Goal: Task Accomplishment & Management: Use online tool/utility

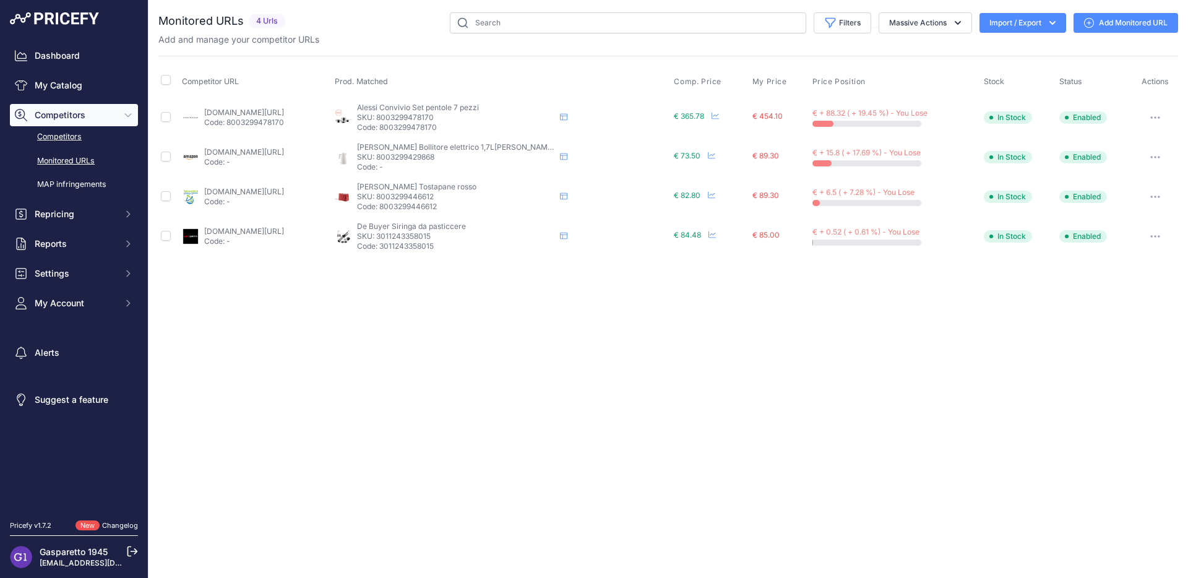
click at [61, 143] on link "Competitors" at bounding box center [74, 137] width 128 height 22
click at [53, 78] on link "My Catalog" at bounding box center [74, 85] width 128 height 22
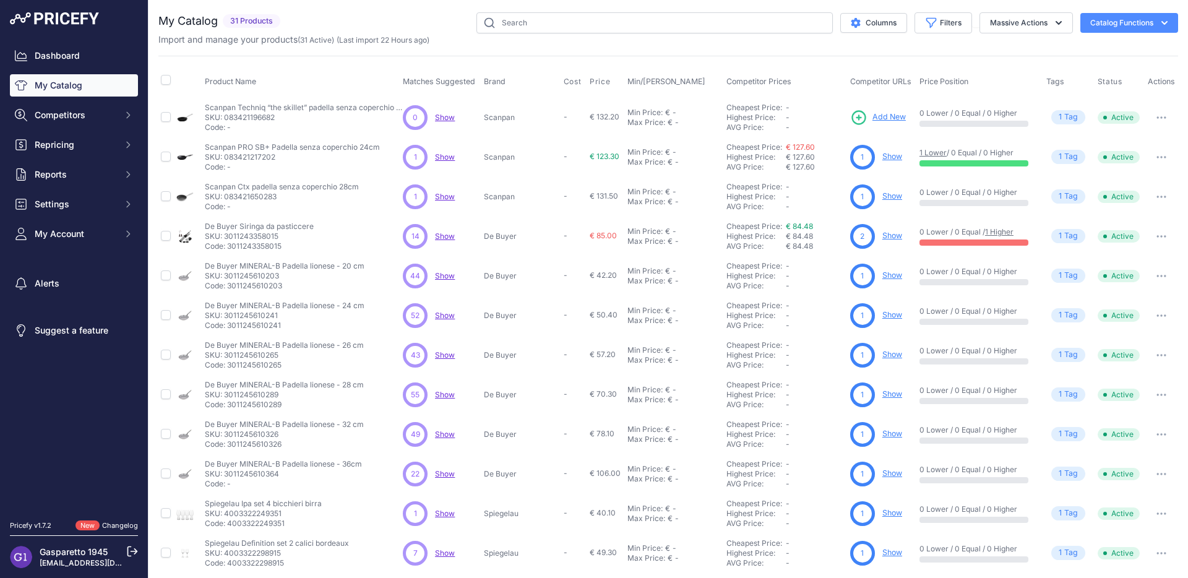
click at [443, 272] on span "Show" at bounding box center [445, 275] width 20 height 9
click at [886, 275] on link "Show" at bounding box center [892, 274] width 20 height 9
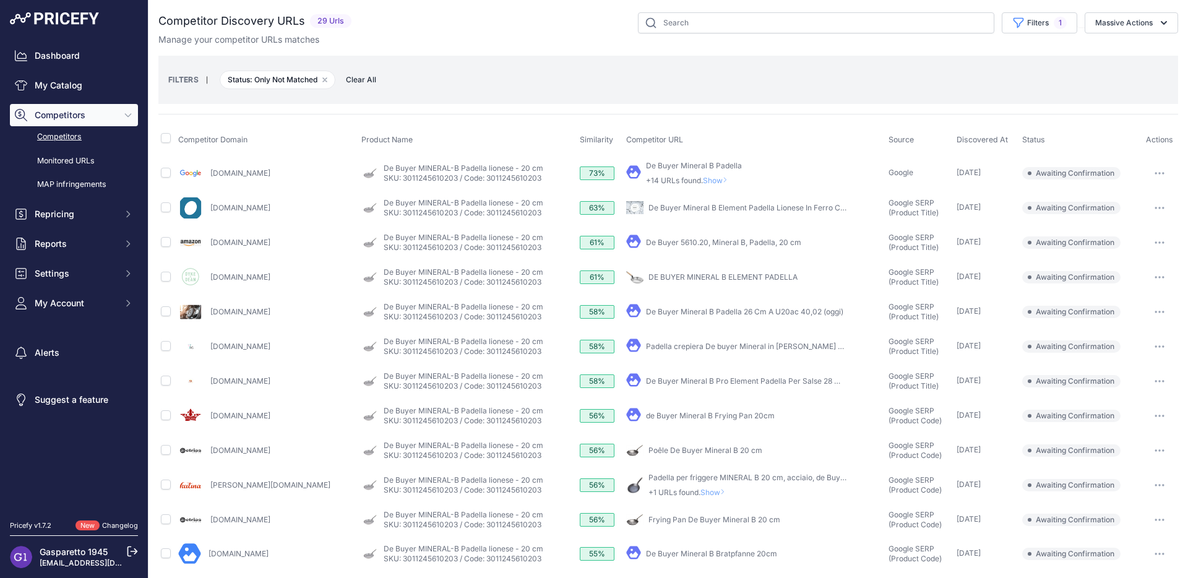
click at [1151, 240] on button "button" at bounding box center [1159, 242] width 25 height 17
click at [0, 0] on button "Confirm match" at bounding box center [0, 0] width 0 height 0
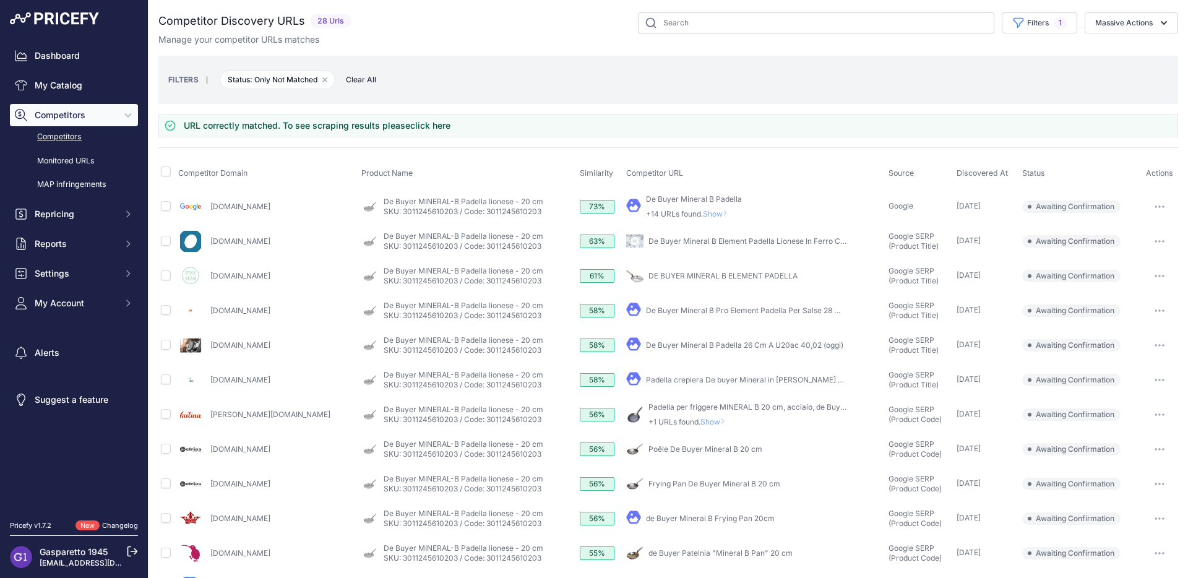
click at [1159, 207] on icon "button" at bounding box center [1159, 206] width 1 height 1
click at [1131, 225] on button "Confirm match" at bounding box center [1124, 233] width 101 height 20
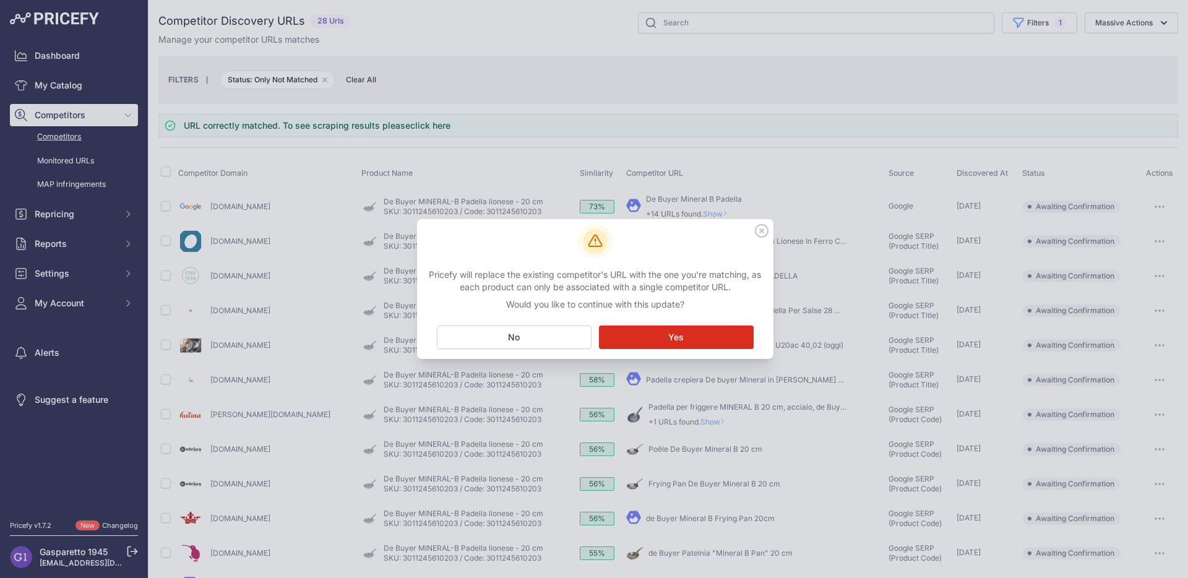
click at [690, 328] on button "Matching... Yes" at bounding box center [676, 337] width 155 height 24
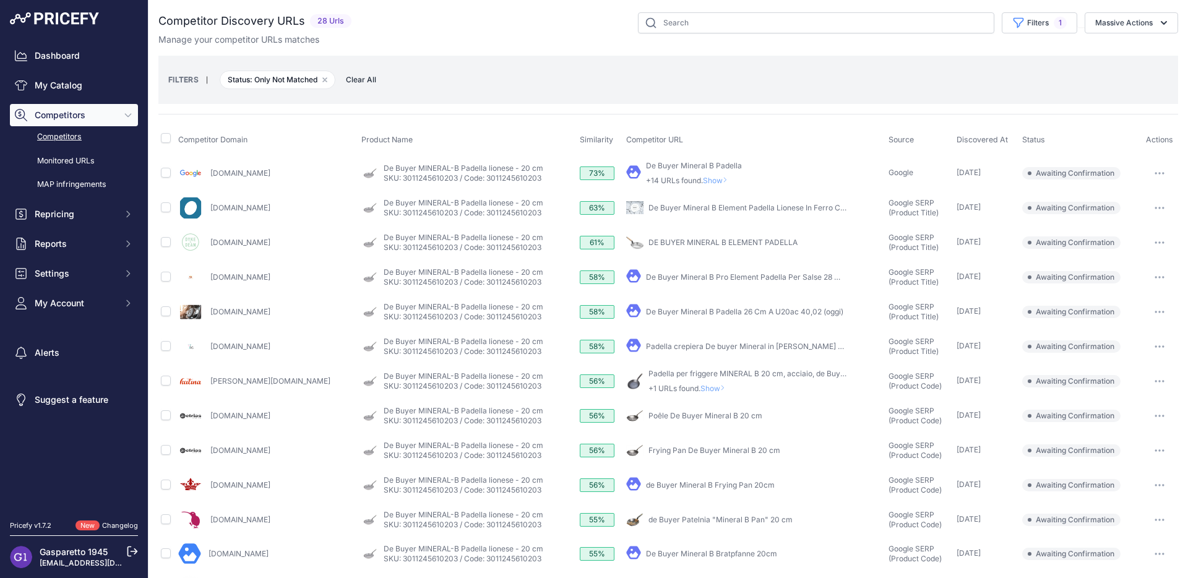
click at [1153, 413] on button "button" at bounding box center [1159, 415] width 25 height 17
click at [0, 0] on button "Confirm match" at bounding box center [0, 0] width 0 height 0
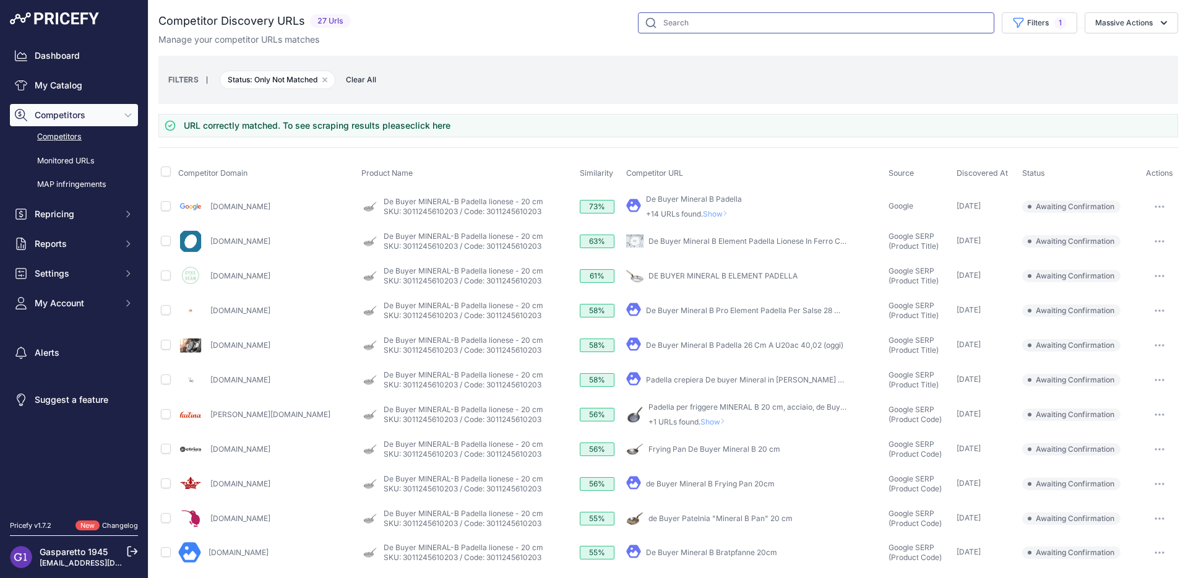
click at [703, 20] on input "text" at bounding box center [816, 22] width 356 height 21
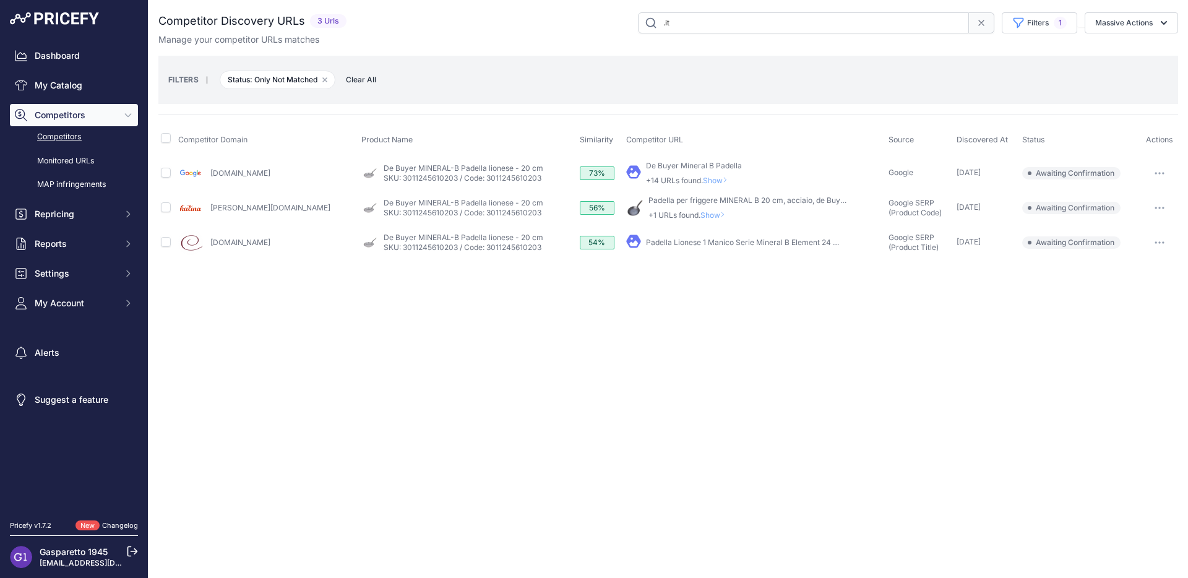
click at [782, 244] on link "Padella Lionese 1 Manico Serie Mineral B Element 24 Cm" at bounding box center [745, 242] width 199 height 9
click at [1160, 241] on icon "button" at bounding box center [1159, 242] width 10 height 2
click at [0, 0] on button "Exclude match" at bounding box center [0, 0] width 0 height 0
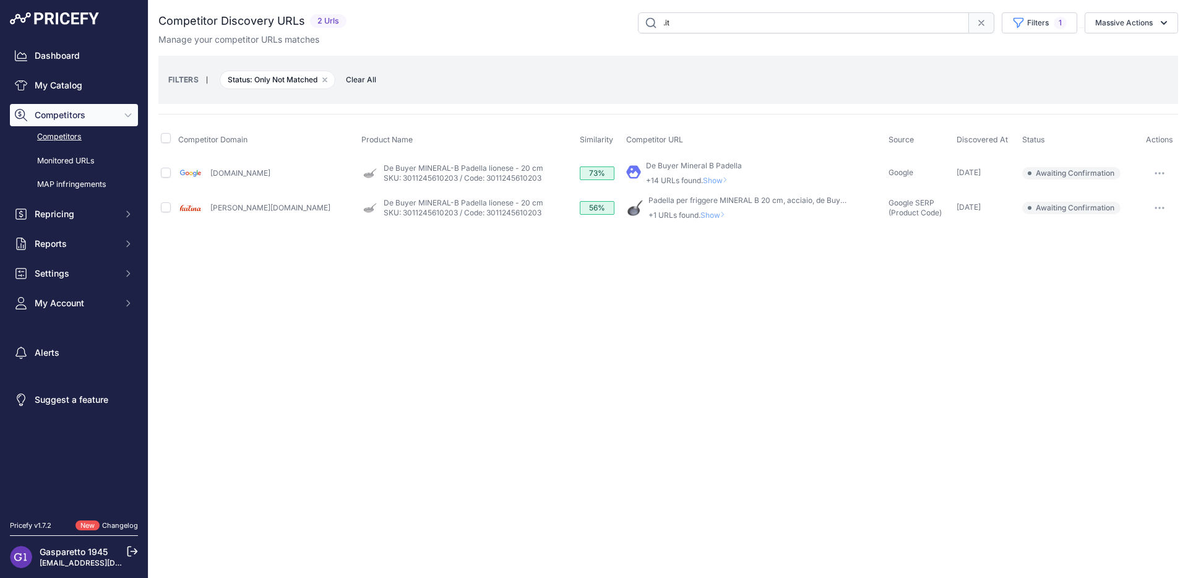
click at [1157, 210] on button "button" at bounding box center [1159, 207] width 25 height 17
click at [1132, 229] on button "Confirm match" at bounding box center [1124, 234] width 101 height 20
click at [696, 327] on div "Close You are not connected to the internet." at bounding box center [667, 289] width 1039 height 578
click at [1168, 210] on button "button" at bounding box center [1159, 207] width 25 height 17
click at [1102, 233] on button "Confirm match" at bounding box center [1124, 234] width 101 height 20
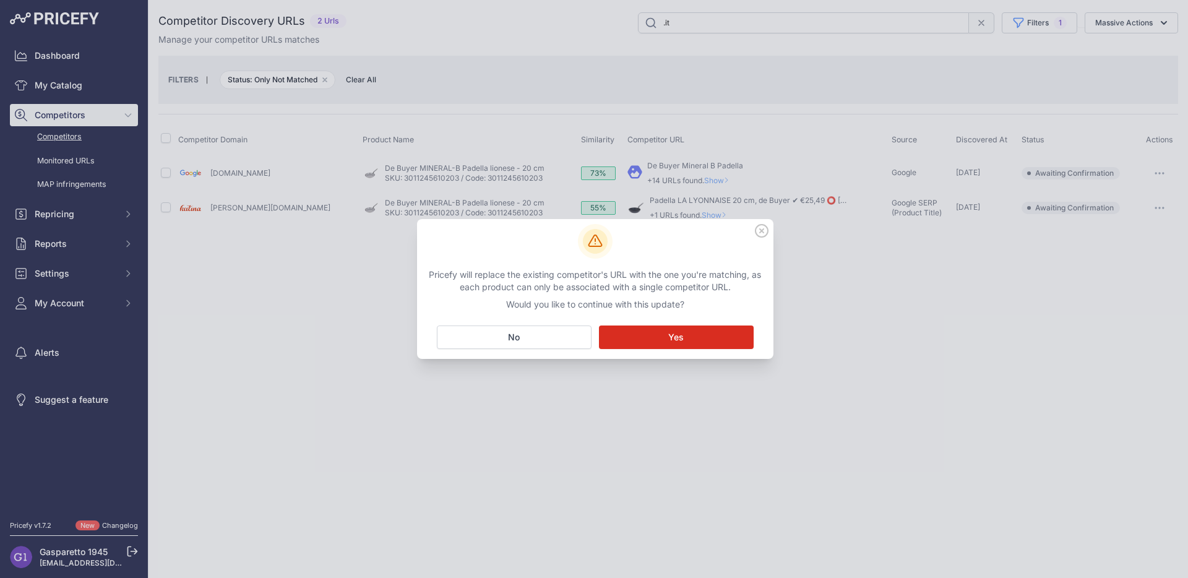
click at [720, 338] on button "Matching... Yes" at bounding box center [676, 337] width 155 height 24
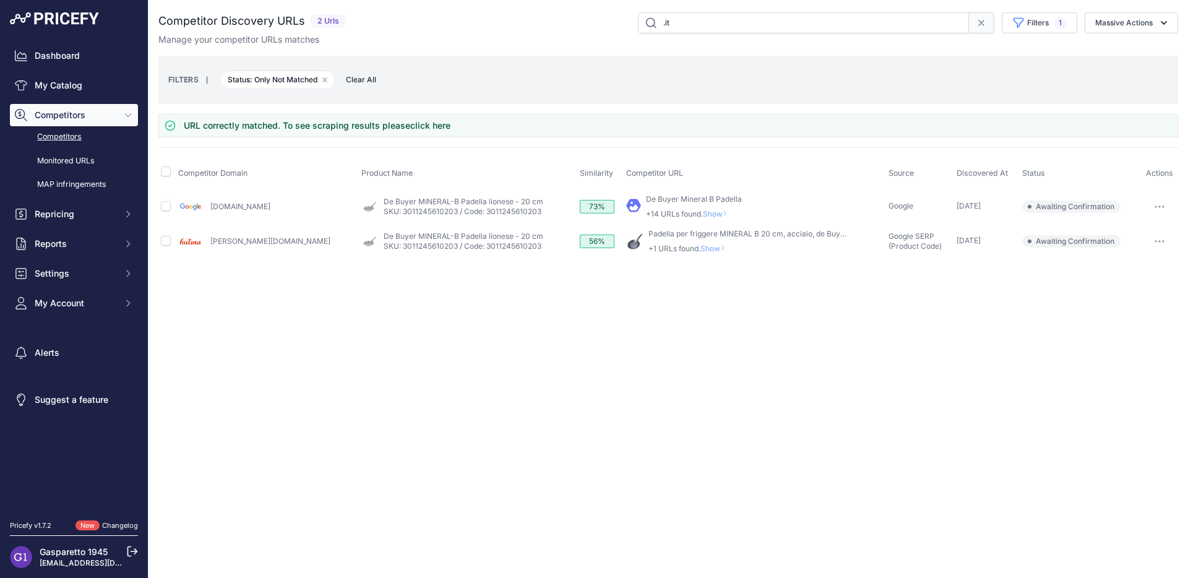
click at [724, 25] on input ".it" at bounding box center [803, 22] width 331 height 21
type input "."
type input ".de"
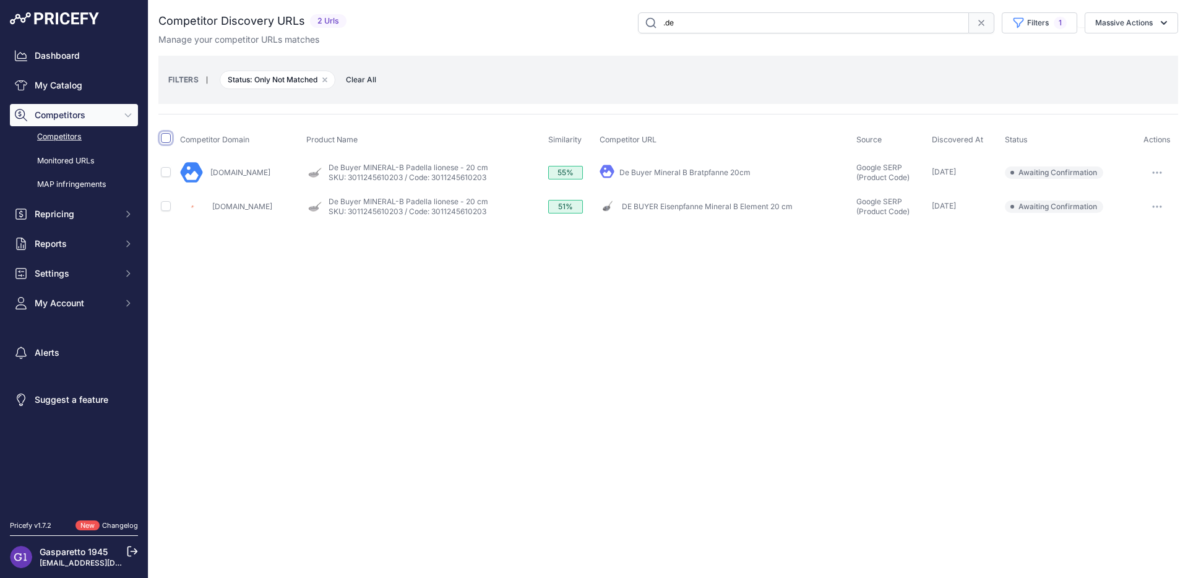
click at [168, 137] on input "checkbox" at bounding box center [166, 138] width 10 height 10
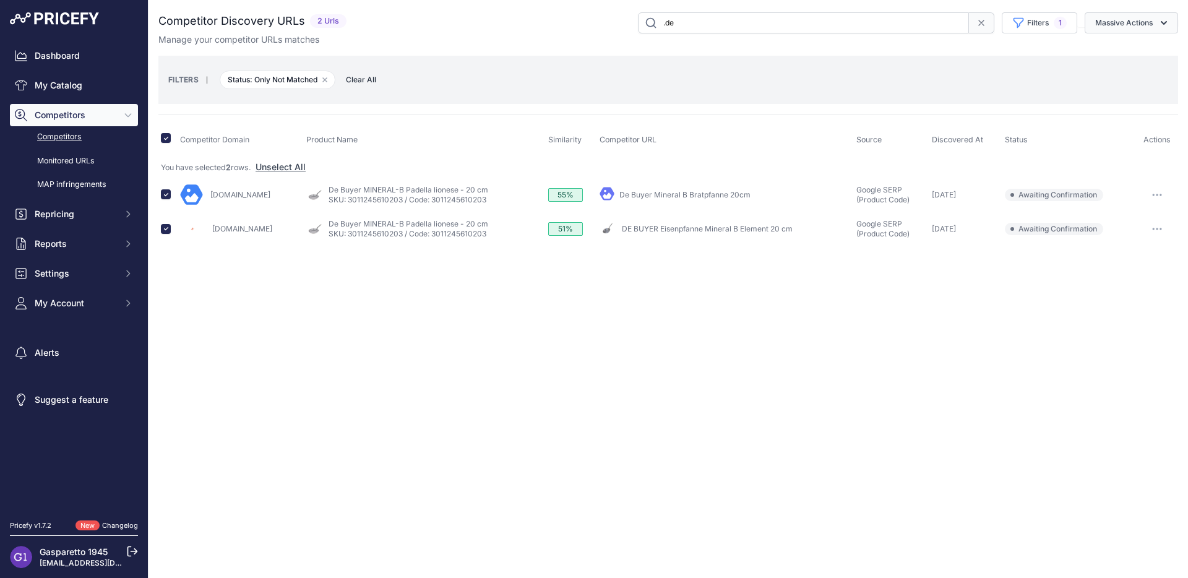
click at [1155, 27] on button "Massive Actions" at bounding box center [1130, 22] width 93 height 21
click at [1133, 92] on span "Exclude Match" at bounding box center [1119, 96] width 61 height 11
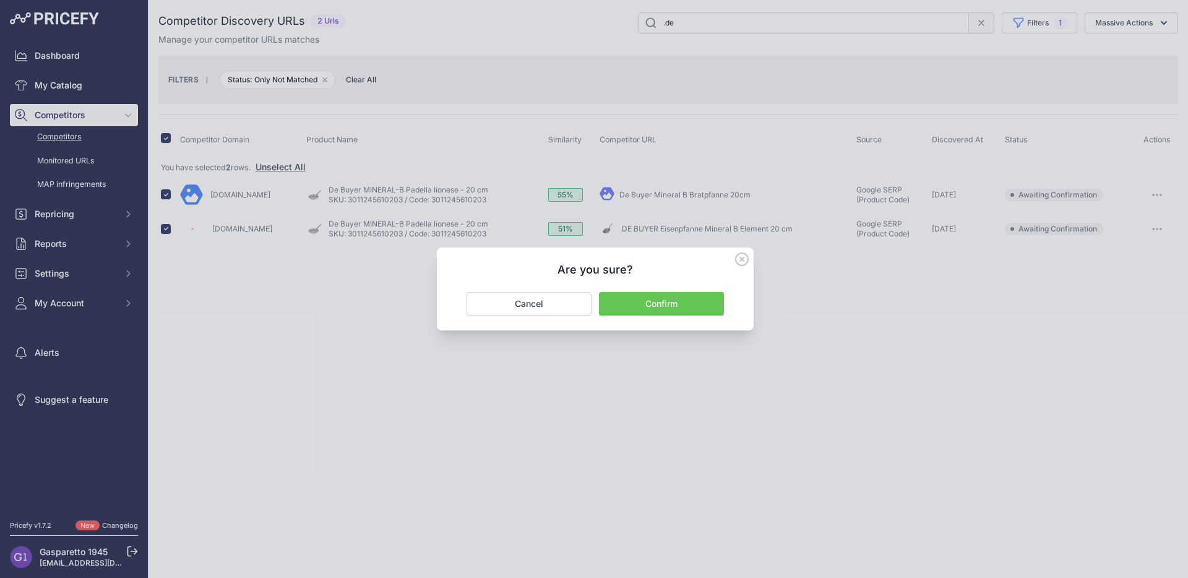
click at [674, 304] on button "Confirm" at bounding box center [661, 304] width 125 height 24
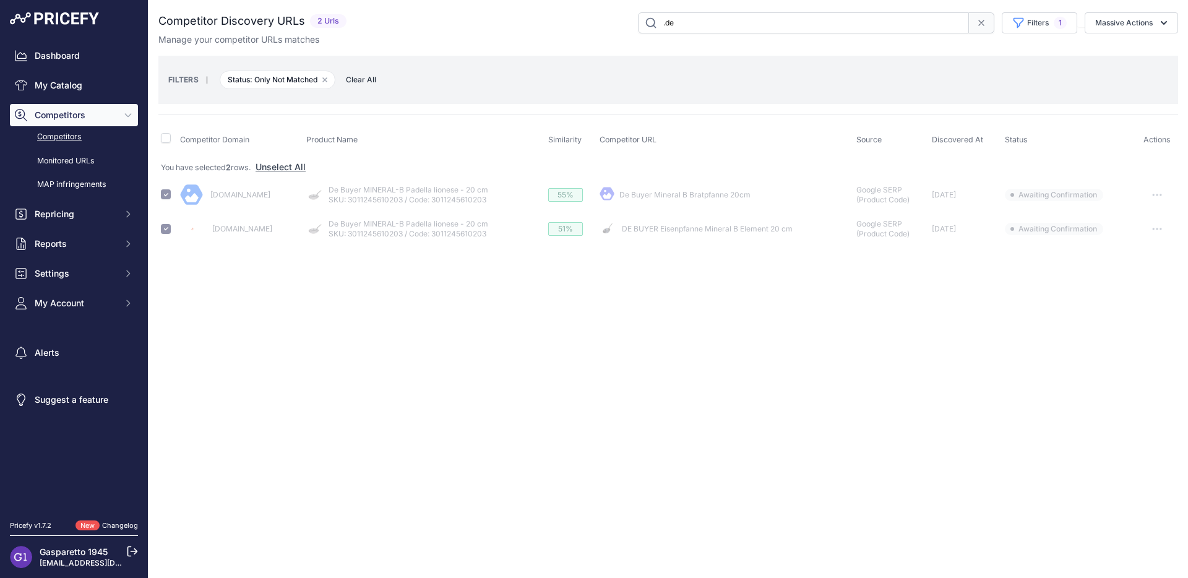
checkbox input "false"
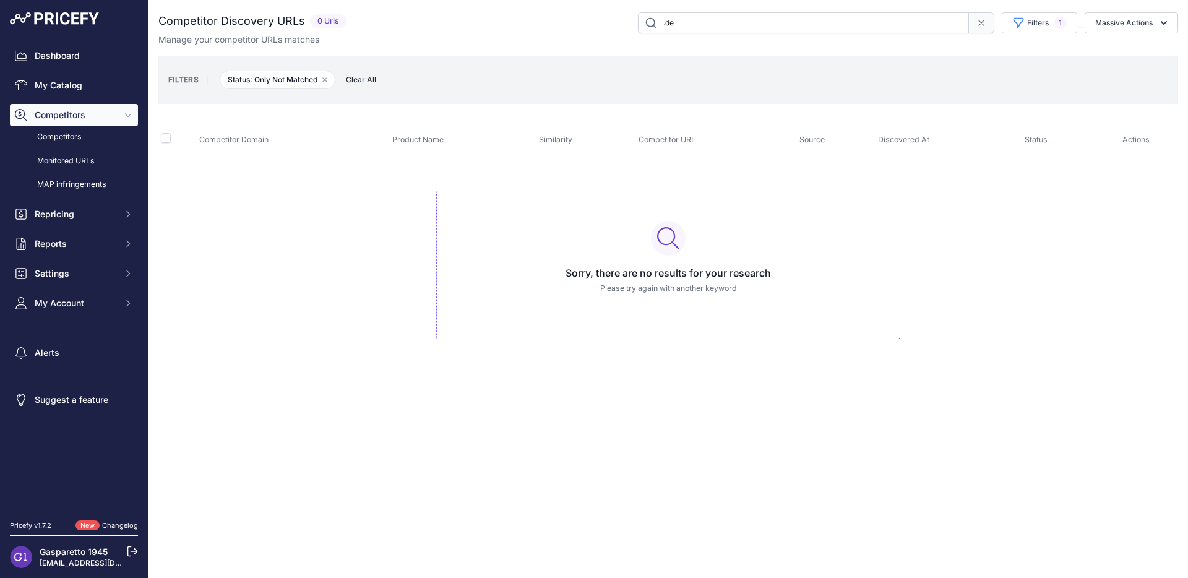
click at [693, 21] on input ".de" at bounding box center [803, 22] width 331 height 21
type input ".co.uk"
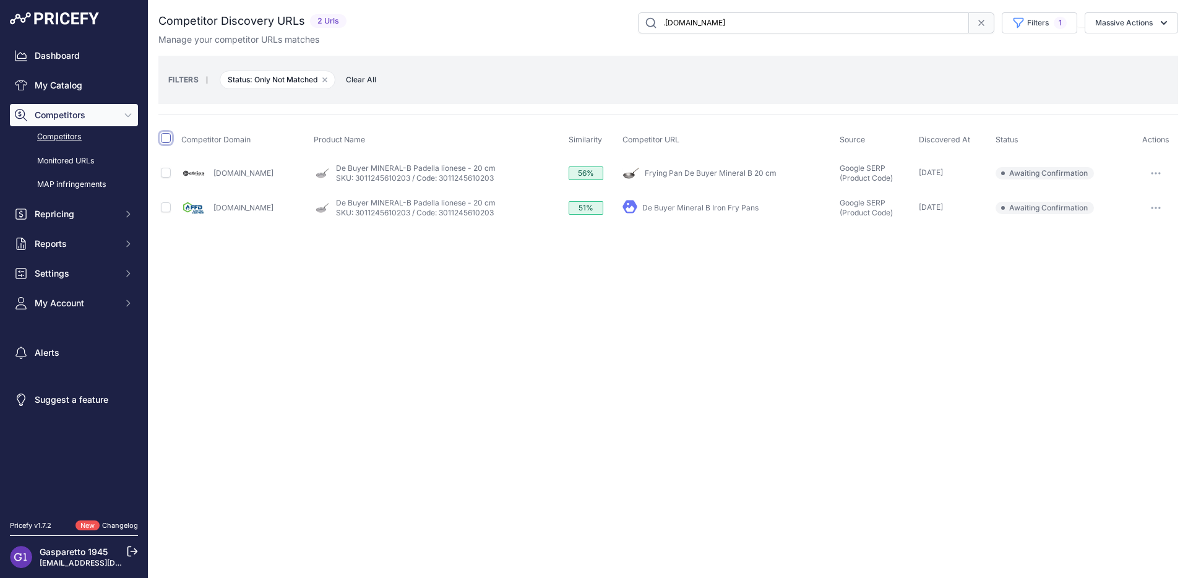
click at [163, 140] on input "checkbox" at bounding box center [166, 138] width 10 height 10
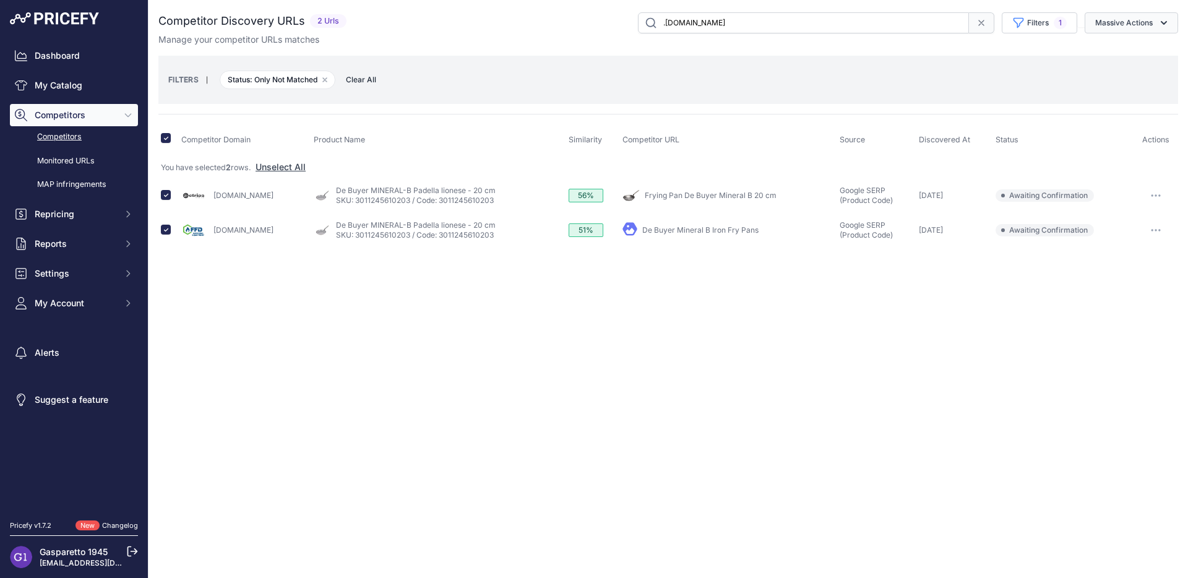
click at [1159, 25] on icon "button" at bounding box center [1163, 23] width 12 height 12
click at [1130, 93] on span "Exclude Match" at bounding box center [1119, 96] width 61 height 11
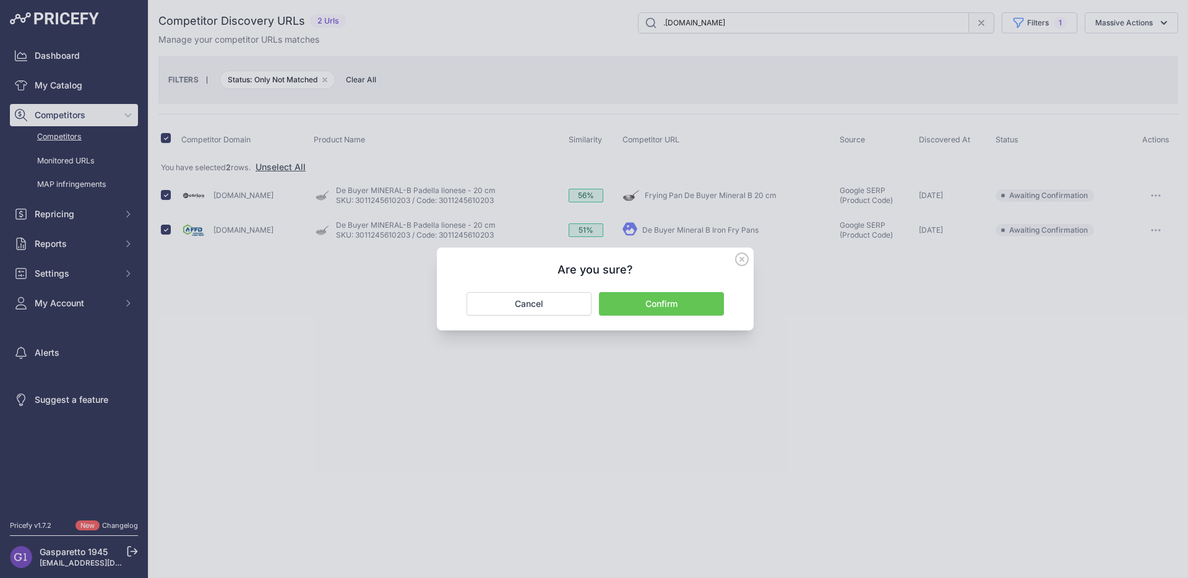
click at [674, 305] on button "Confirm" at bounding box center [661, 304] width 125 height 24
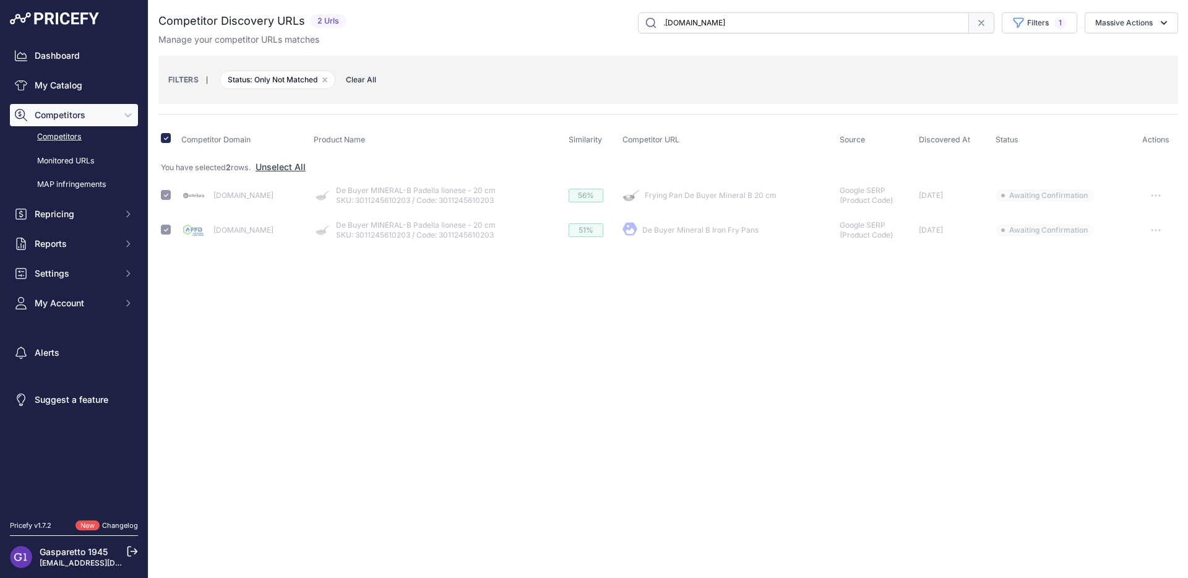
checkbox input "false"
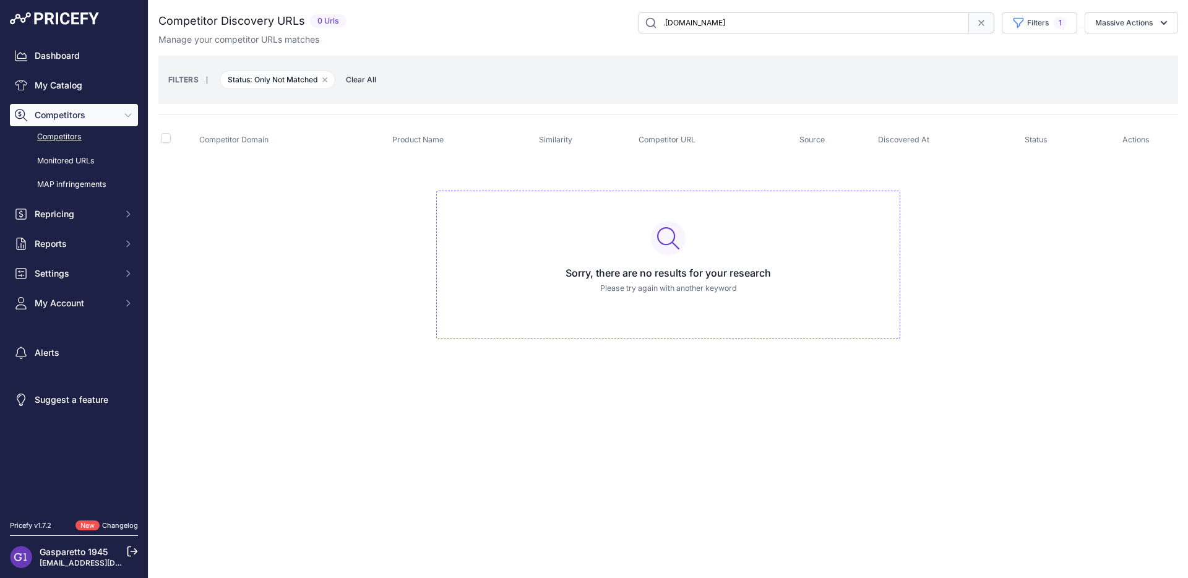
click at [692, 21] on input ".co.uk" at bounding box center [803, 22] width 331 height 21
type input "."
click at [54, 134] on link "Competitors" at bounding box center [74, 137] width 128 height 22
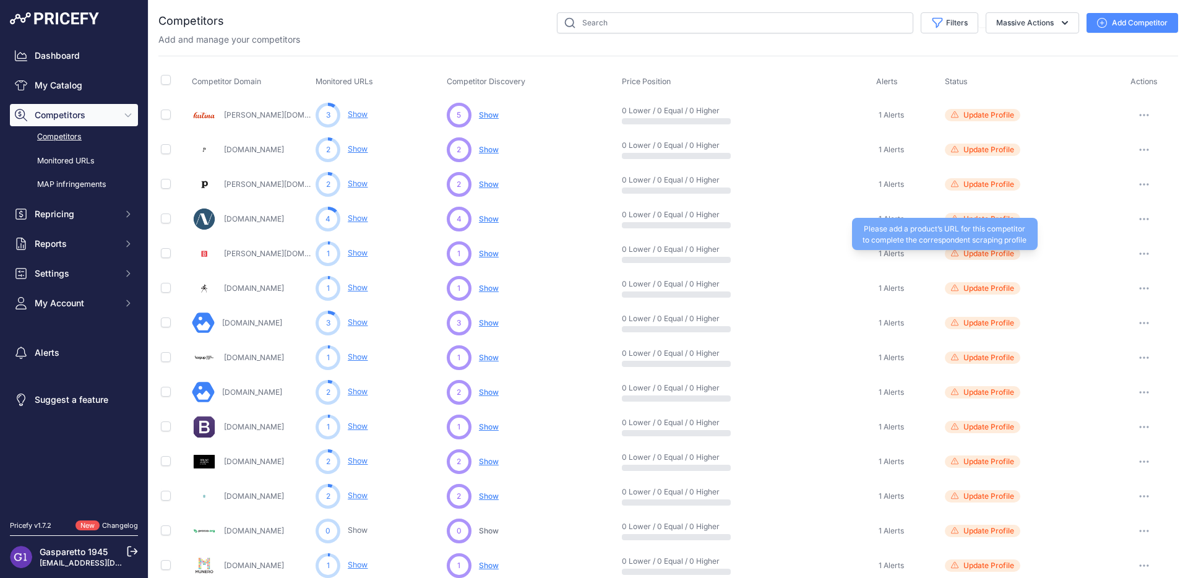
click at [981, 255] on span "Update Profile" at bounding box center [988, 254] width 51 height 10
click at [358, 291] on link "Show" at bounding box center [358, 287] width 20 height 9
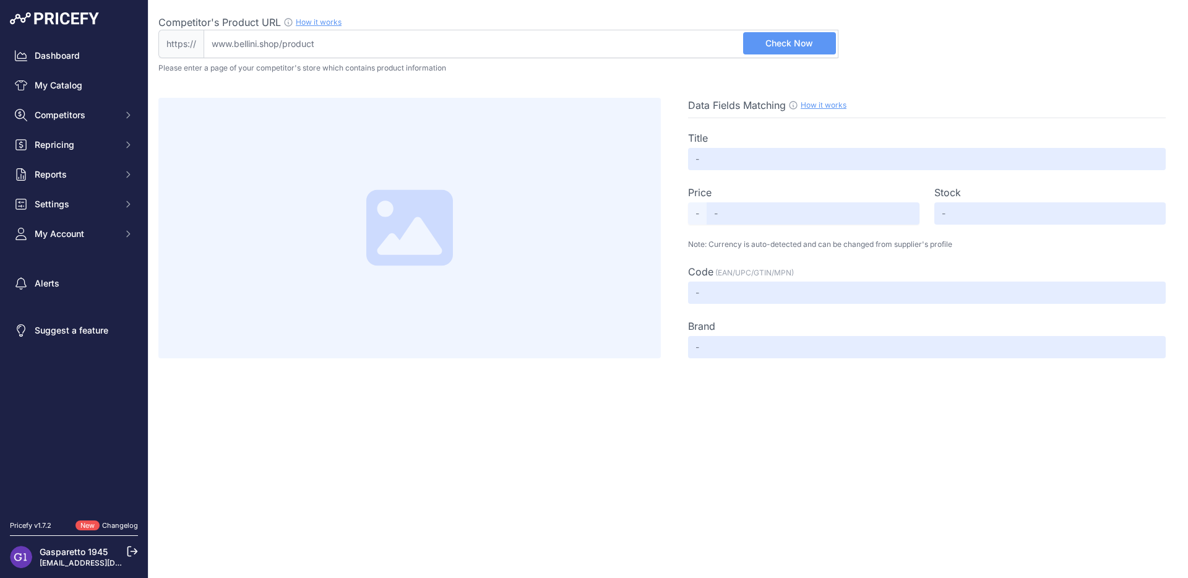
drag, startPoint x: 281, startPoint y: 44, endPoint x: 194, endPoint y: 29, distance: 88.5
click at [194, 30] on div "https:// Valid Not A Product URL" at bounding box center [498, 44] width 680 height 28
click at [216, 43] on input "Competitor's Product URL How it works In order to create your competitor's extr…" at bounding box center [521, 44] width 635 height 28
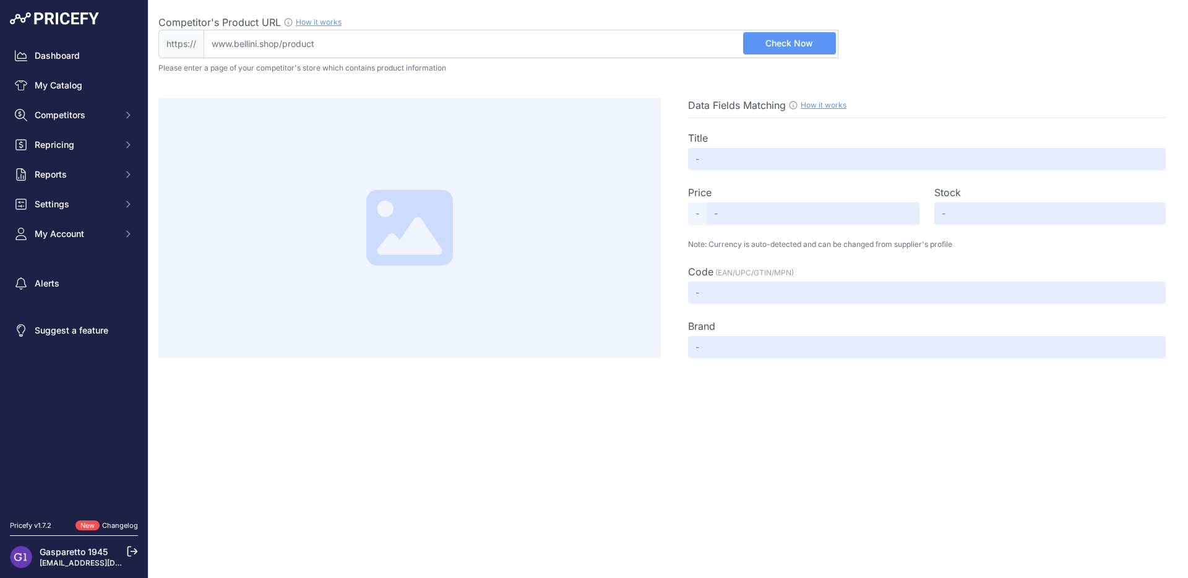
drag, startPoint x: 216, startPoint y: 43, endPoint x: 543, endPoint y: 70, distance: 327.7
click at [543, 70] on div "Competitor's Product URL How it works In order to create your competitor's extr…" at bounding box center [667, 179] width 1019 height 358
click at [424, 51] on input "Competitor's Product URL How it works In order to create your competitor's extr…" at bounding box center [521, 44] width 635 height 28
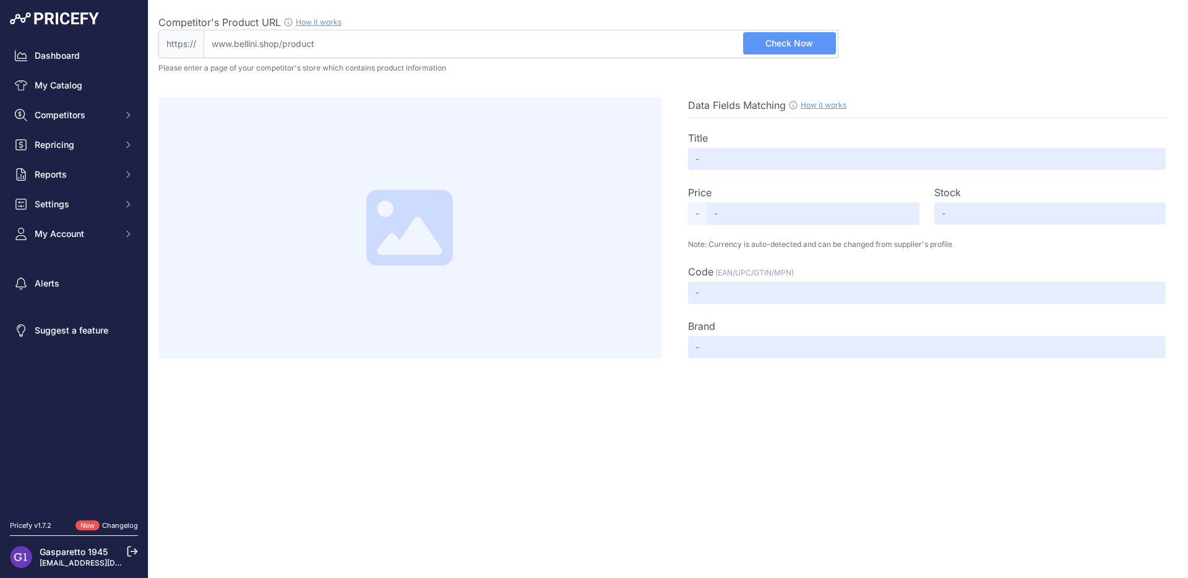
click at [424, 51] on input "Competitor's Product URL How it works In order to create your competitor's extr…" at bounding box center [521, 44] width 635 height 28
paste input "https://bellini.shop/prodotto/"
drag, startPoint x: 241, startPoint y: 48, endPoint x: 210, endPoint y: 34, distance: 33.5
click at [210, 34] on input "https://bellini.shop/prodotto/" at bounding box center [521, 44] width 635 height 28
click at [801, 43] on span "Check Now" at bounding box center [789, 43] width 48 height 12
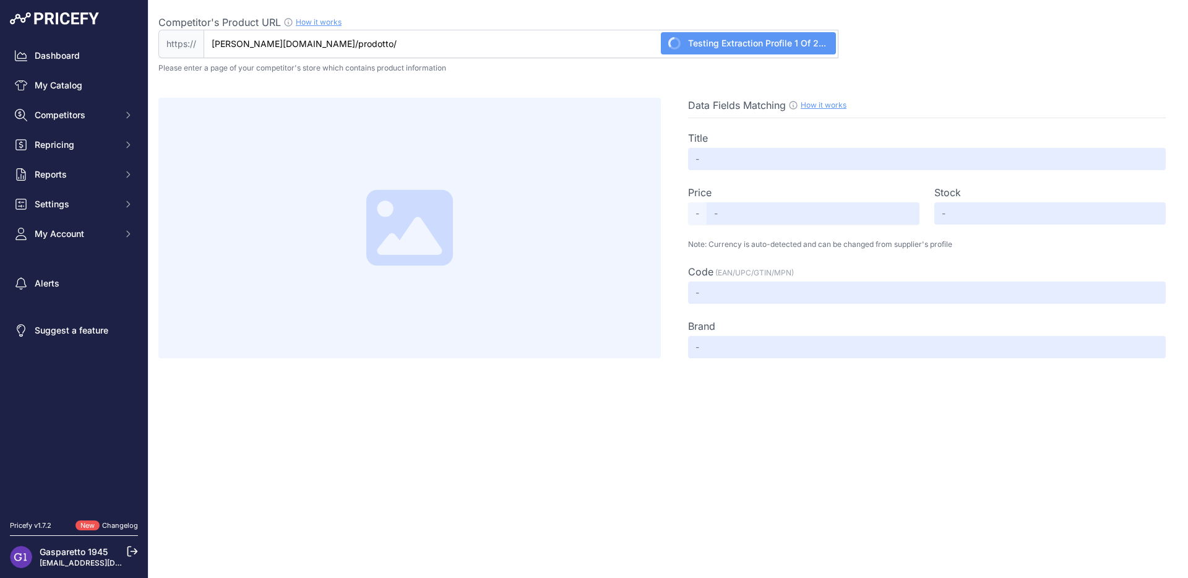
click at [449, 38] on input "bellini.shop/prodotto/" at bounding box center [521, 44] width 635 height 28
paste input "https://bellini.shop/prodotto/pulcina-mdl02-6-b-caffettiera-espresso-con-manico…"
type input "bellini.shop/prodotto/pulcina-mdl02-6-b-caffettiera-espresso-con-manico-nero-6-…"
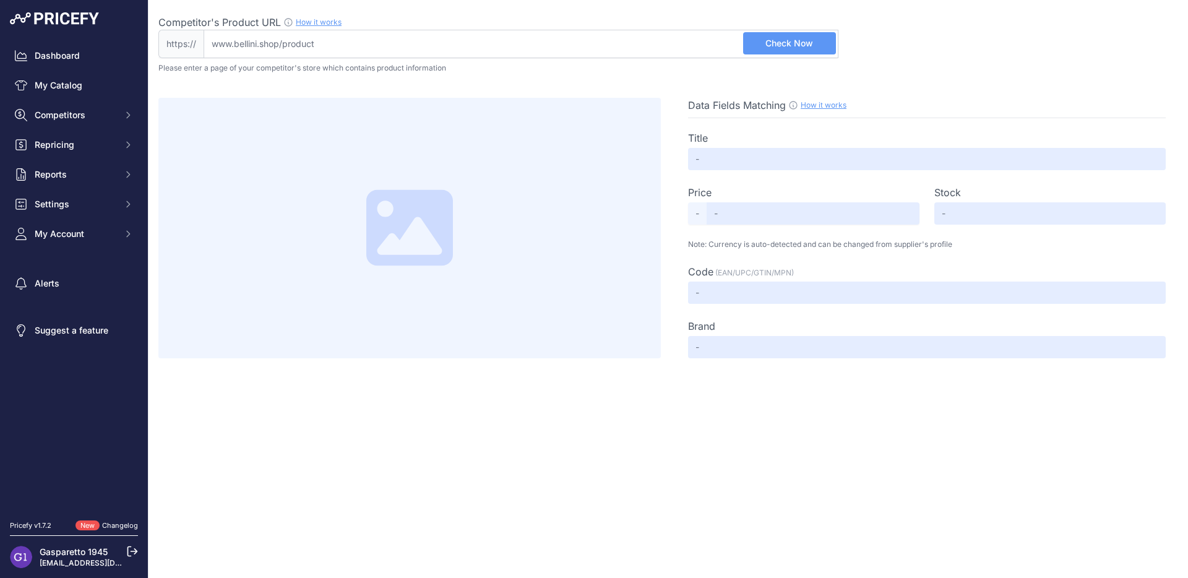
click at [621, 51] on input "Competitor's Product URL How it works In order to create your competitor's extr…" at bounding box center [521, 44] width 635 height 28
paste input "[URL][DOMAIN_NAME]"
drag, startPoint x: 241, startPoint y: 43, endPoint x: 119, endPoint y: 41, distance: 122.5
click at [127, 43] on div "Dashboard My Catalog Competitors Competitors Monitored URLs MAP infringements R…" at bounding box center [594, 289] width 1188 height 578
type input "[PERSON_NAME][DOMAIN_NAME]/prodotto/pulcina-mdl02-6-b-caffettiera-espresso-con-…"
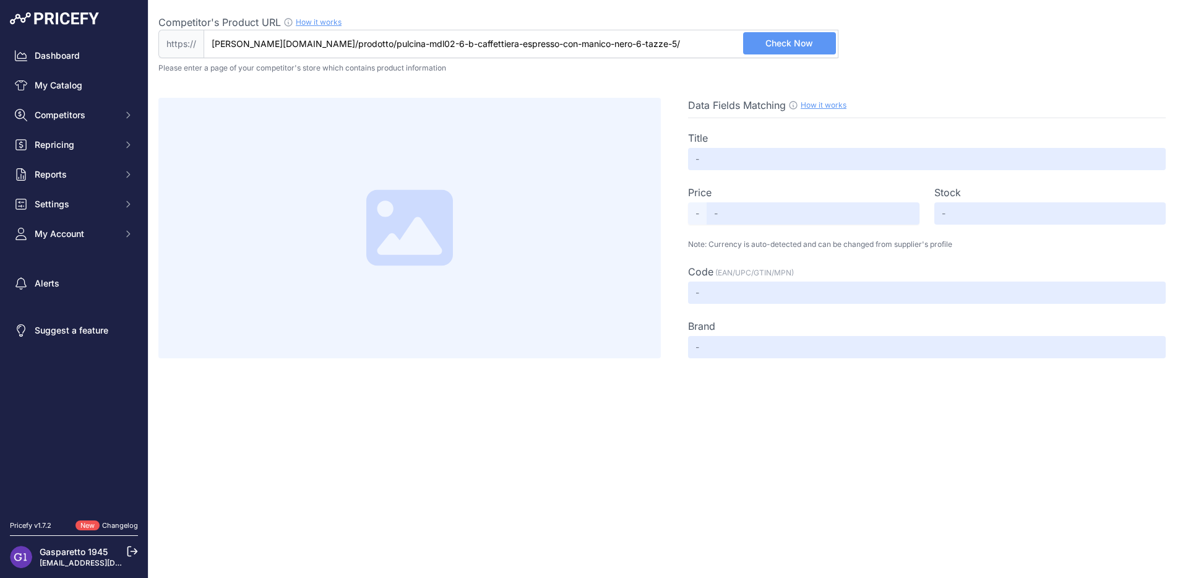
click at [783, 51] on button "Check Now" at bounding box center [789, 43] width 93 height 22
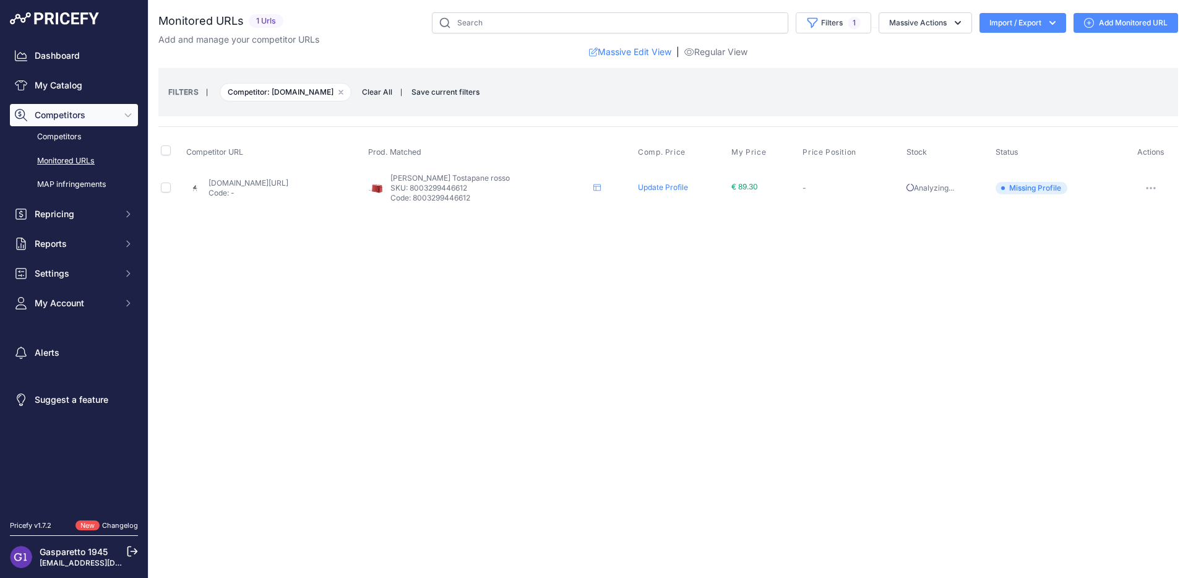
click at [1151, 188] on icon "button" at bounding box center [1150, 187] width 1 height 1
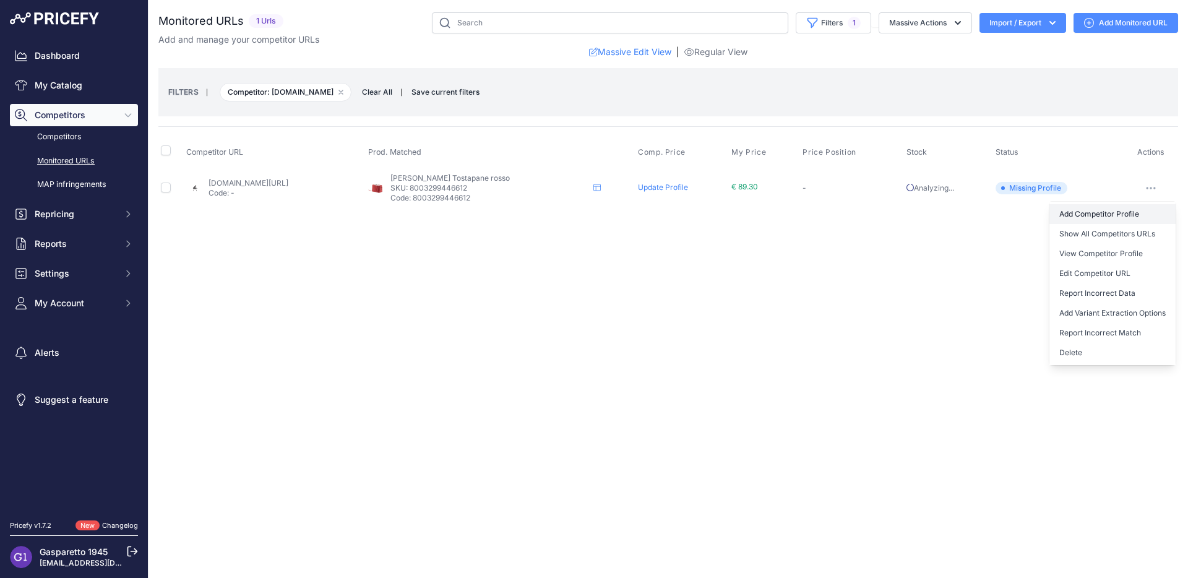
click at [1139, 210] on link "Add Competitor Profile" at bounding box center [1112, 214] width 126 height 20
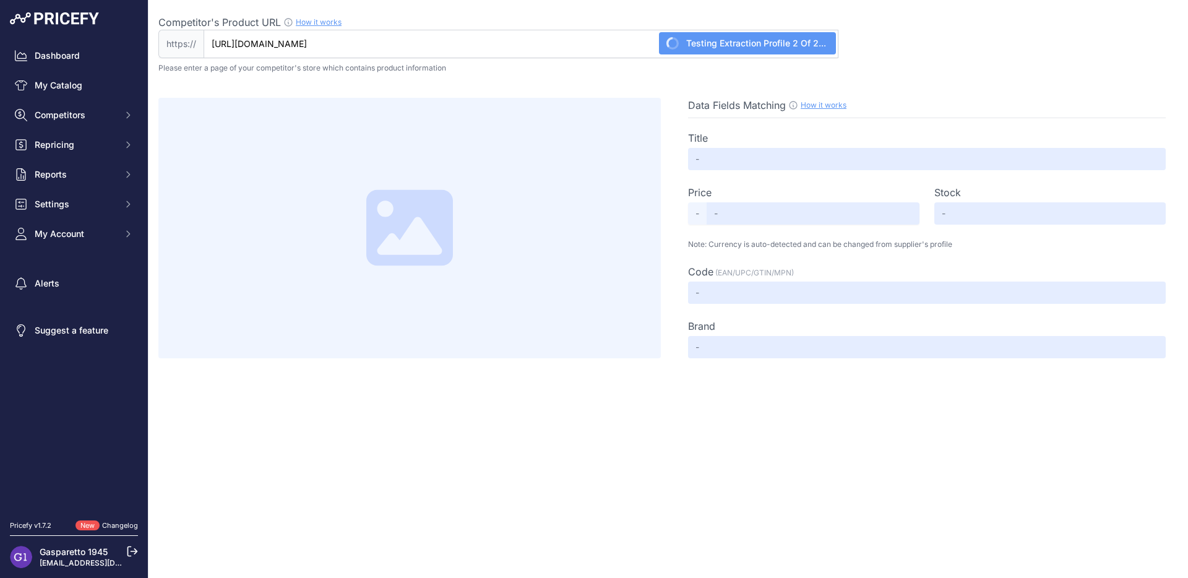
type input "Not Found"
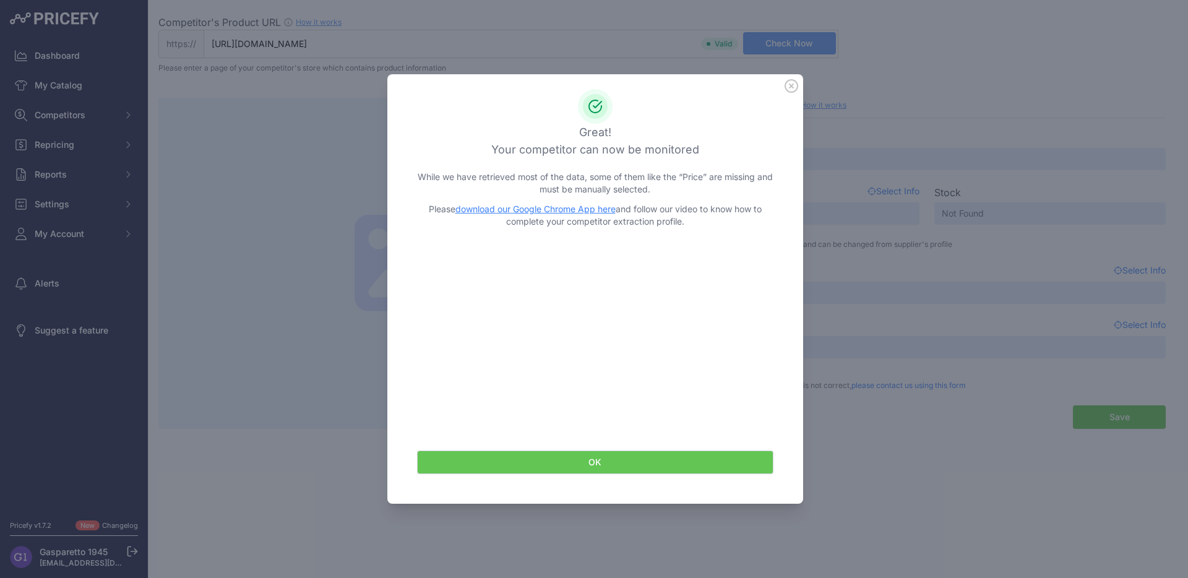
click at [793, 92] on icon at bounding box center [791, 86] width 14 height 14
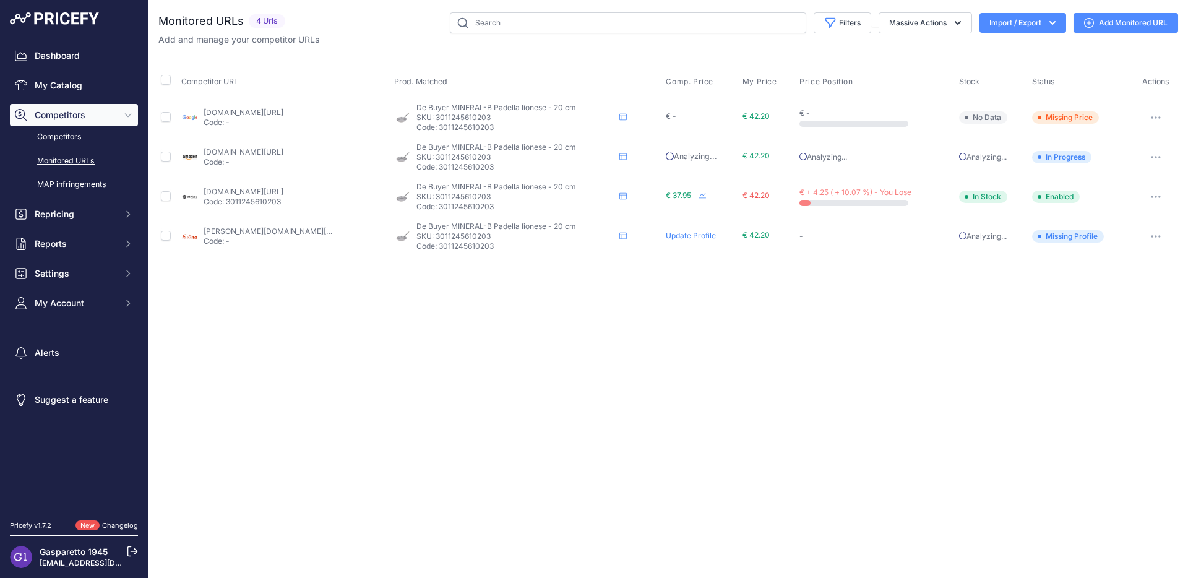
click at [1159, 236] on icon "button" at bounding box center [1159, 236] width 1 height 1
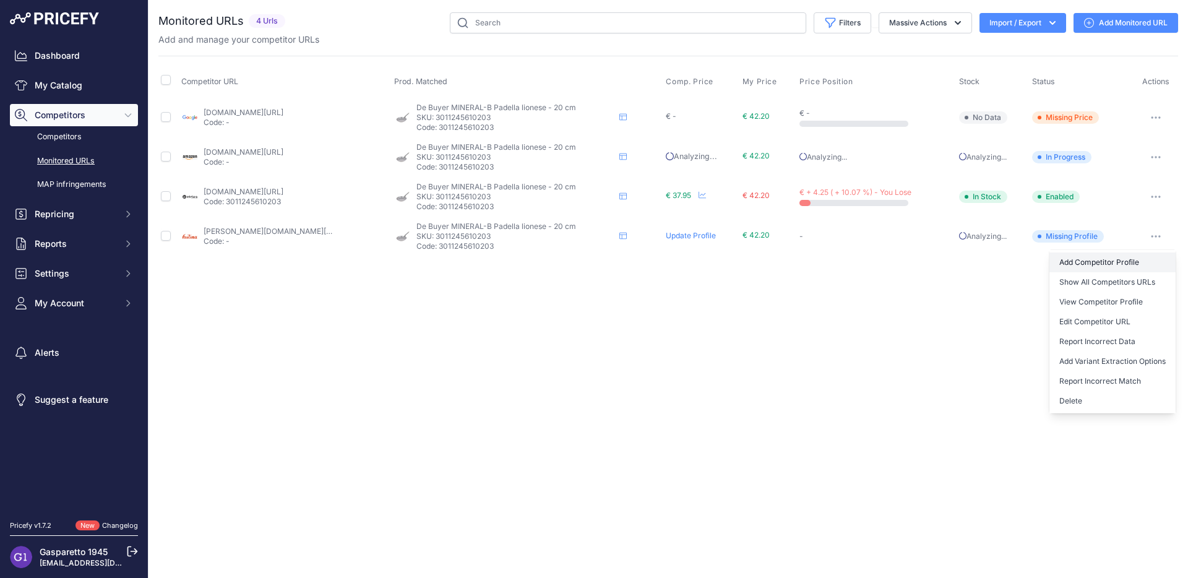
click at [1144, 266] on link "Add Competitor Profile" at bounding box center [1112, 262] width 126 height 20
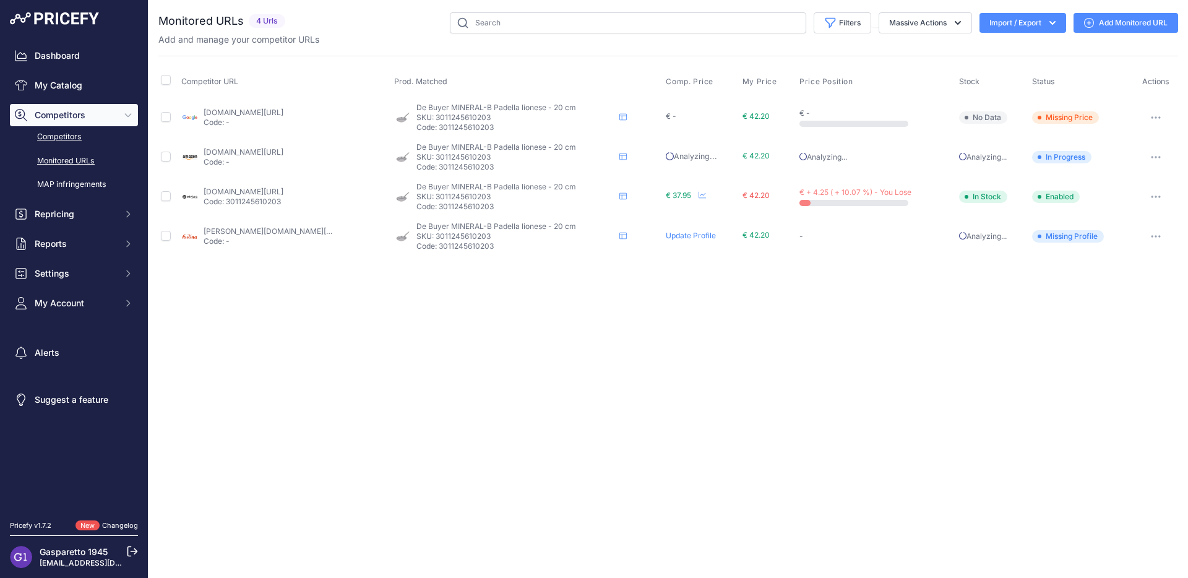
click at [64, 132] on link "Competitors" at bounding box center [74, 137] width 128 height 22
click at [67, 81] on link "My Catalog" at bounding box center [74, 85] width 128 height 22
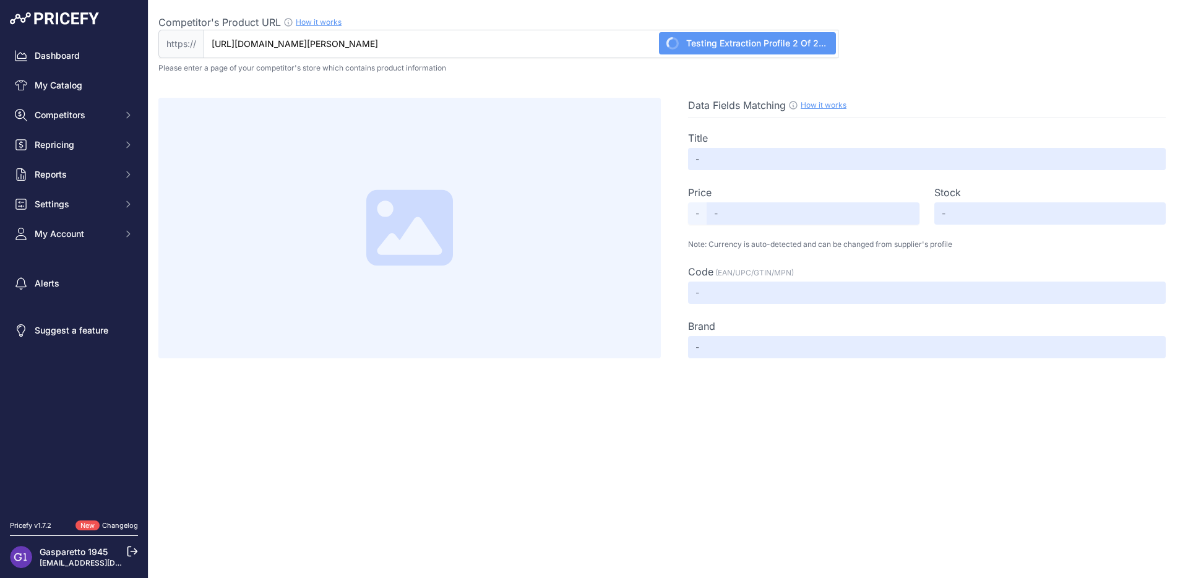
type input "Not Found"
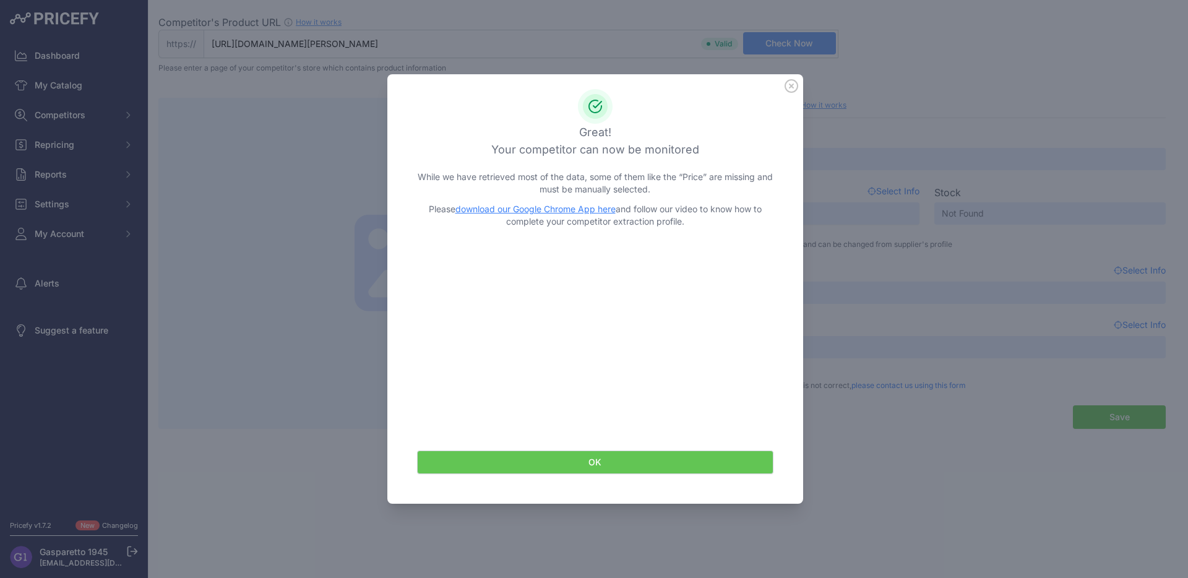
click at [789, 85] on icon at bounding box center [791, 86] width 14 height 14
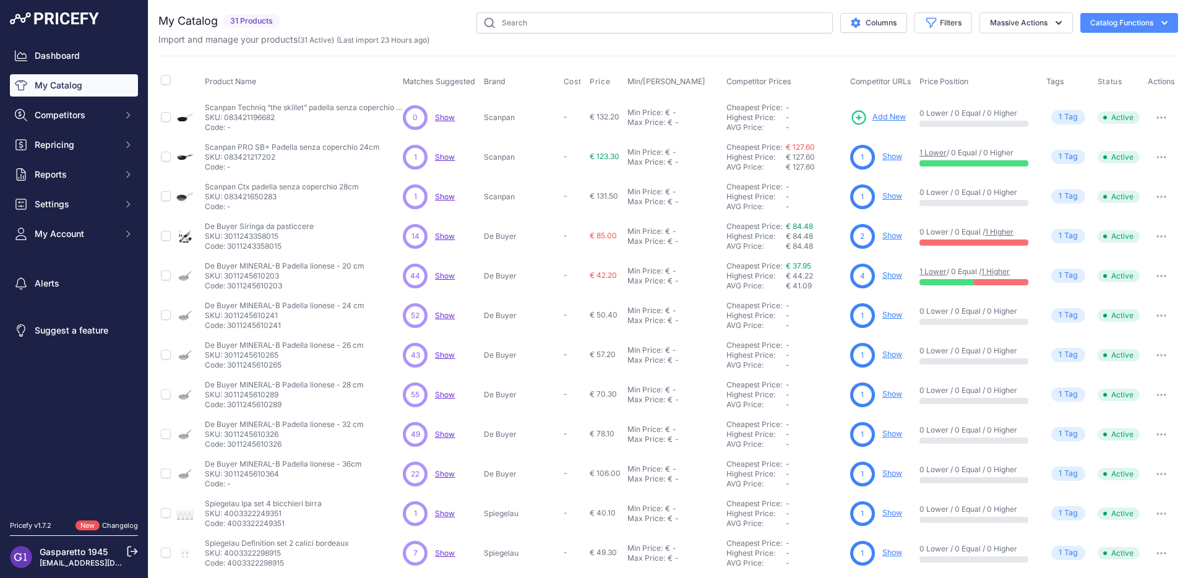
click at [885, 312] on link "Show" at bounding box center [892, 314] width 20 height 9
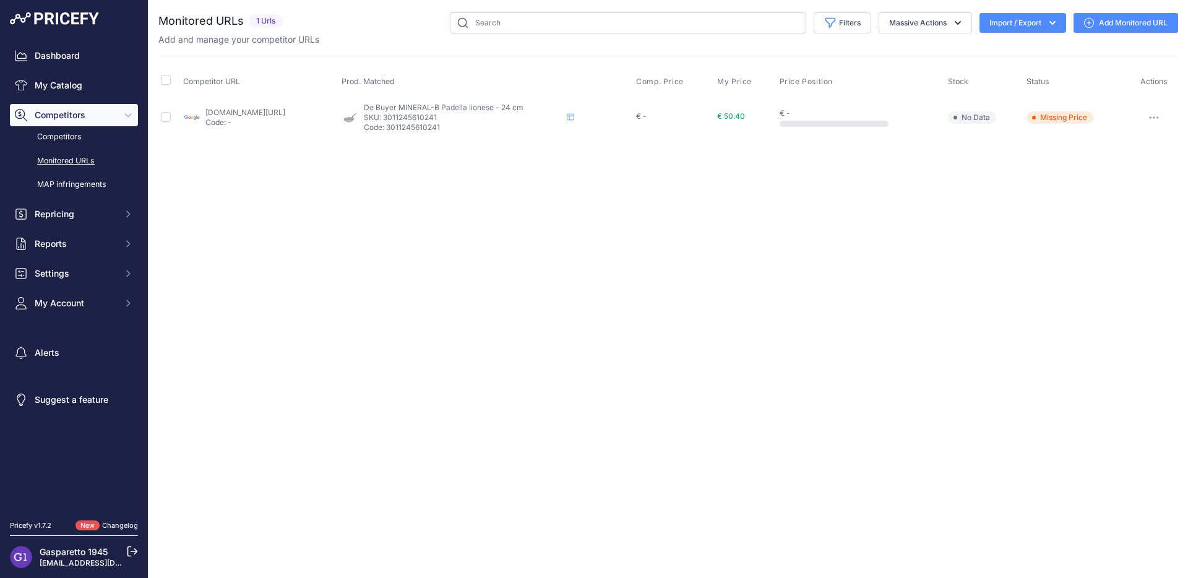
click at [1159, 117] on icon "button" at bounding box center [1154, 117] width 10 height 2
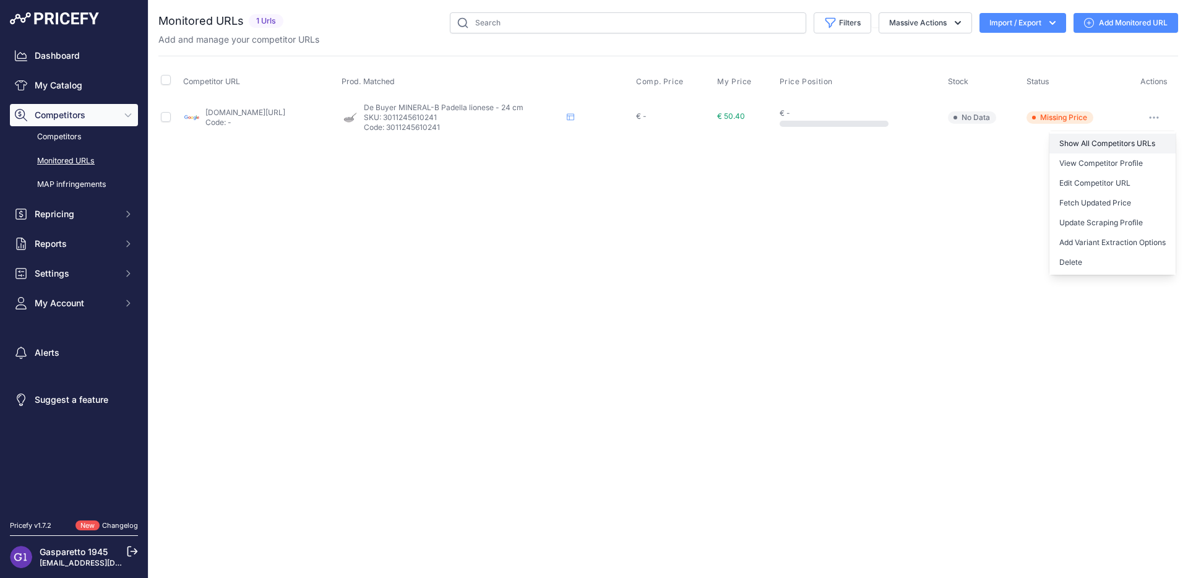
click at [1141, 145] on link "Show All Competitors URLs" at bounding box center [1112, 144] width 126 height 20
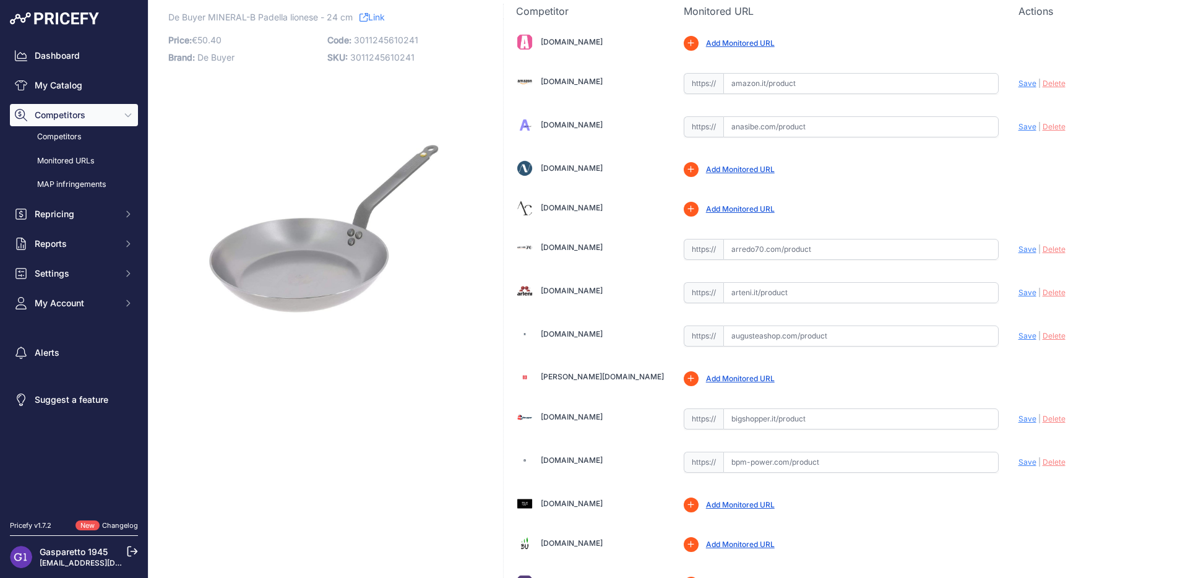
scroll to position [59, 0]
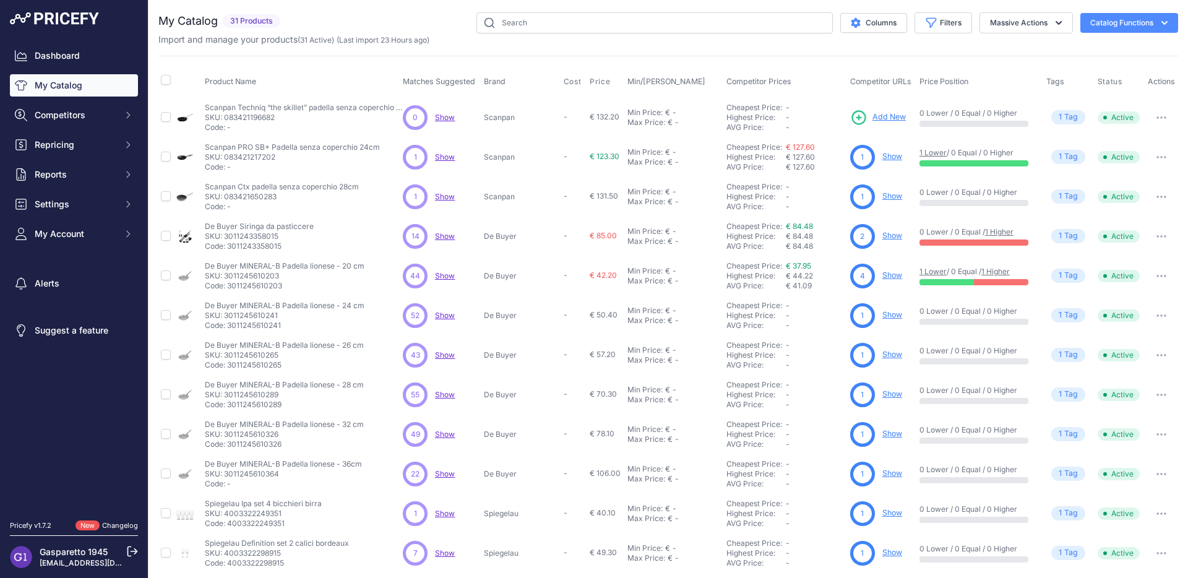
click at [442, 315] on span "Show" at bounding box center [445, 315] width 20 height 9
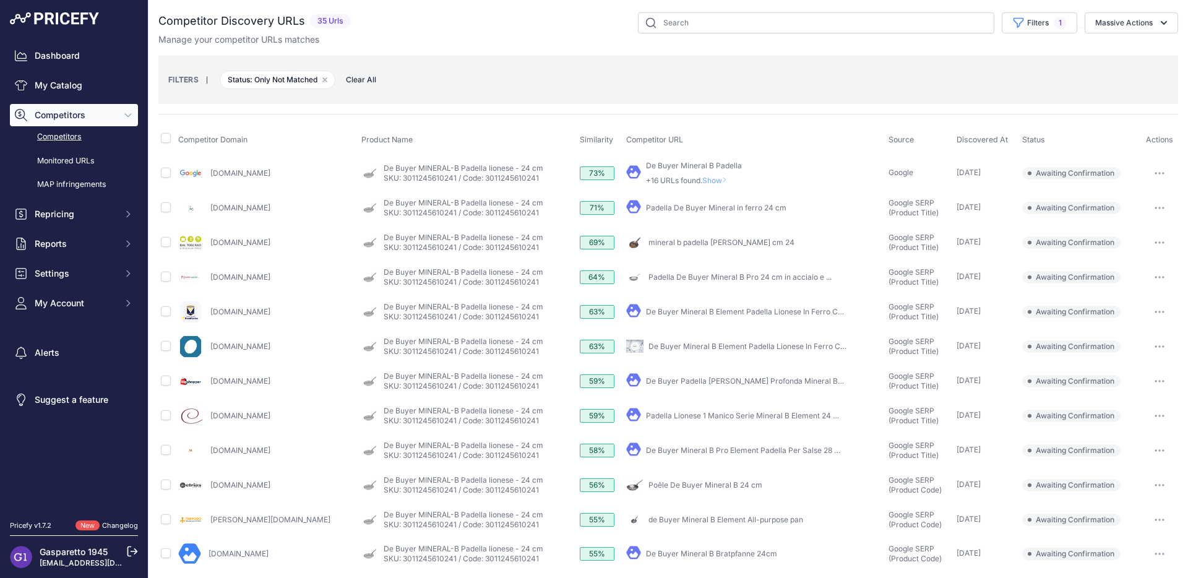
click at [1155, 237] on button "button" at bounding box center [1159, 242] width 25 height 17
click at [0, 0] on button "Confirm match" at bounding box center [0, 0] width 0 height 0
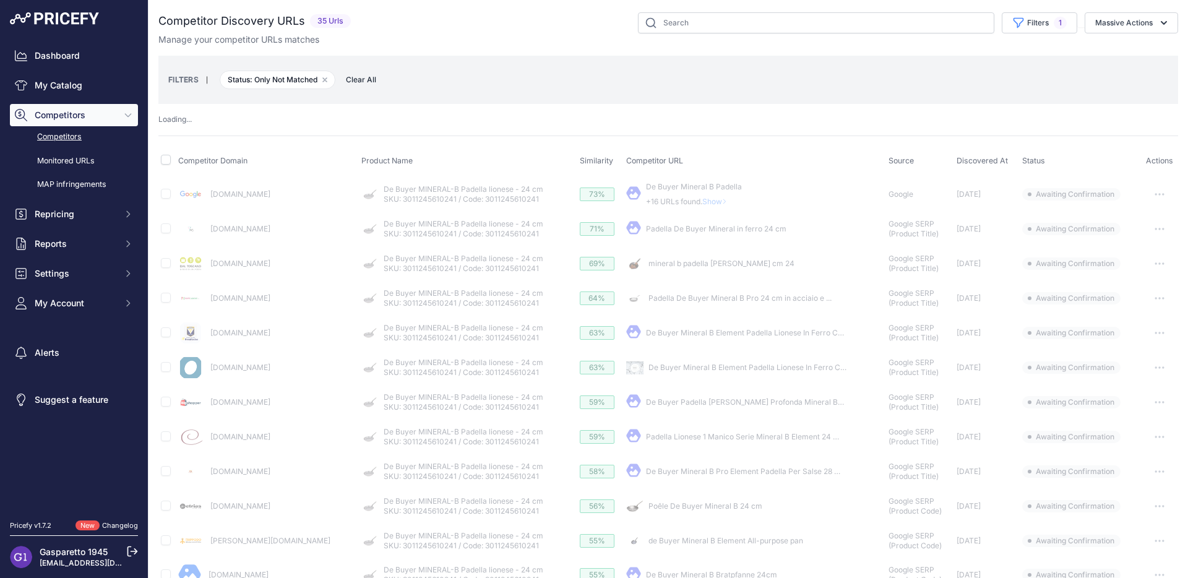
click at [1159, 229] on icon "button" at bounding box center [1159, 228] width 1 height 1
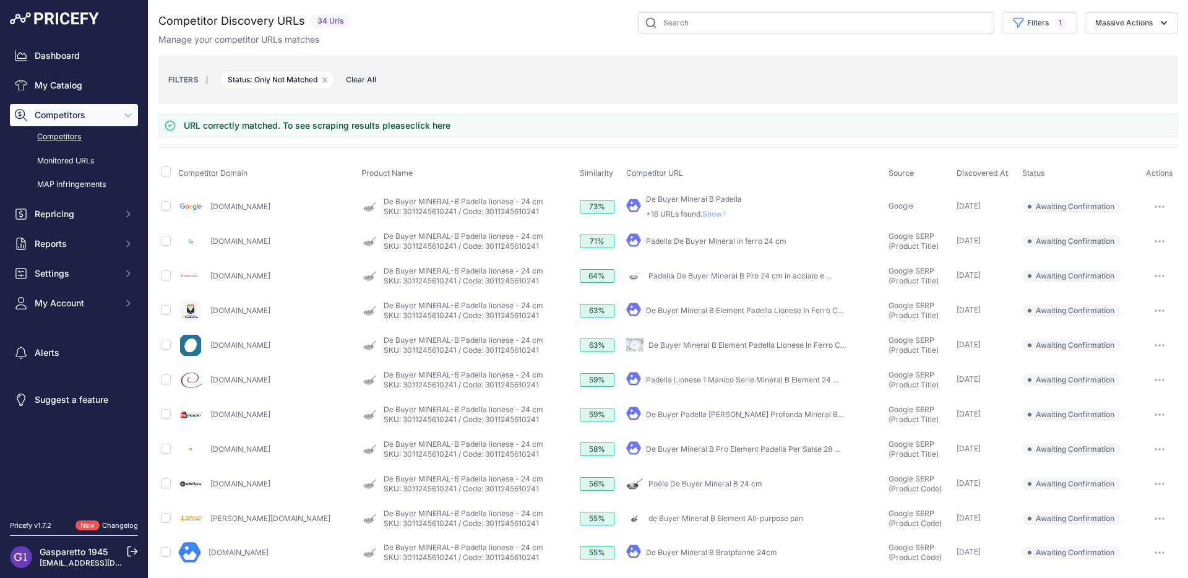
click at [1154, 240] on icon "button" at bounding box center [1159, 241] width 10 height 2
click at [1134, 270] on button "Confirm match" at bounding box center [1124, 267] width 101 height 20
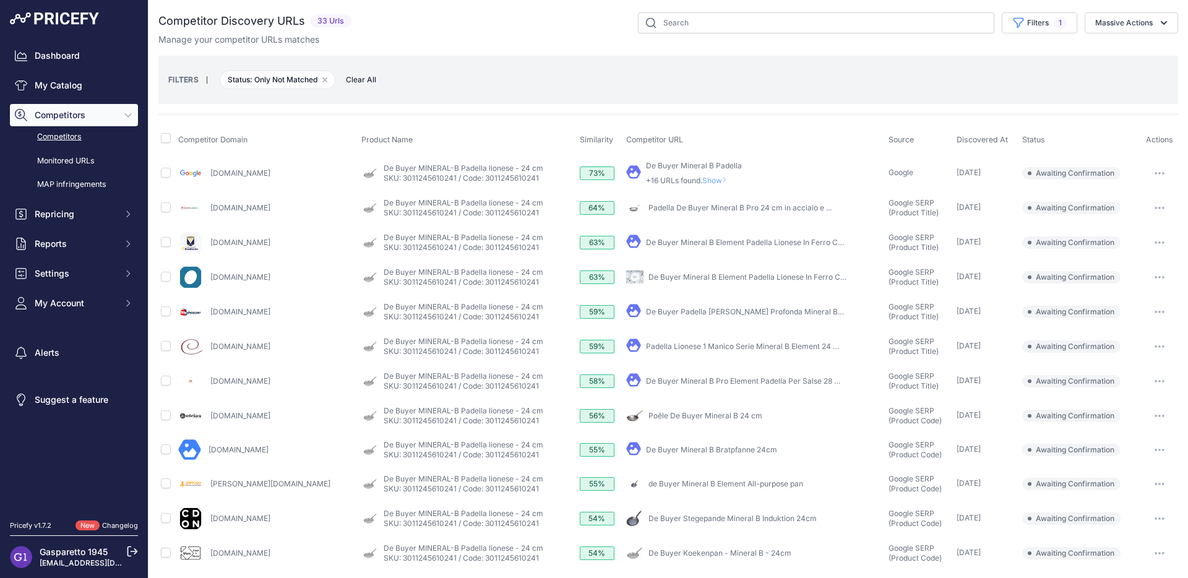
click at [1154, 312] on icon "button" at bounding box center [1159, 312] width 10 height 2
click at [0, 0] on button "Confirm match" at bounding box center [0, 0] width 0 height 0
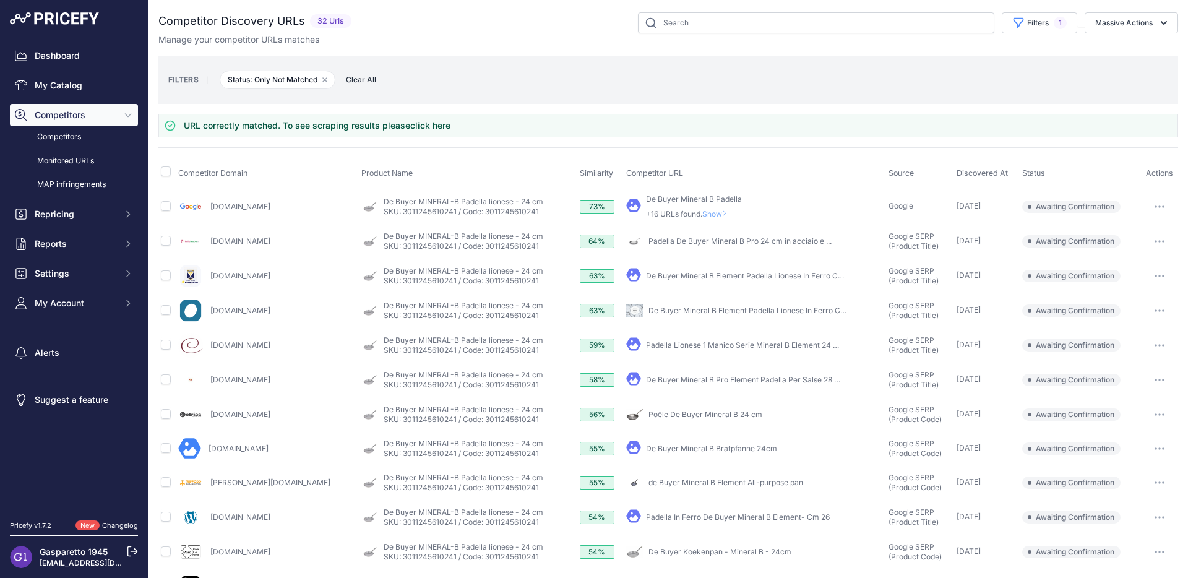
click at [1159, 345] on icon "button" at bounding box center [1159, 345] width 1 height 1
click at [0, 0] on button "Confirm match" at bounding box center [0, 0] width 0 height 0
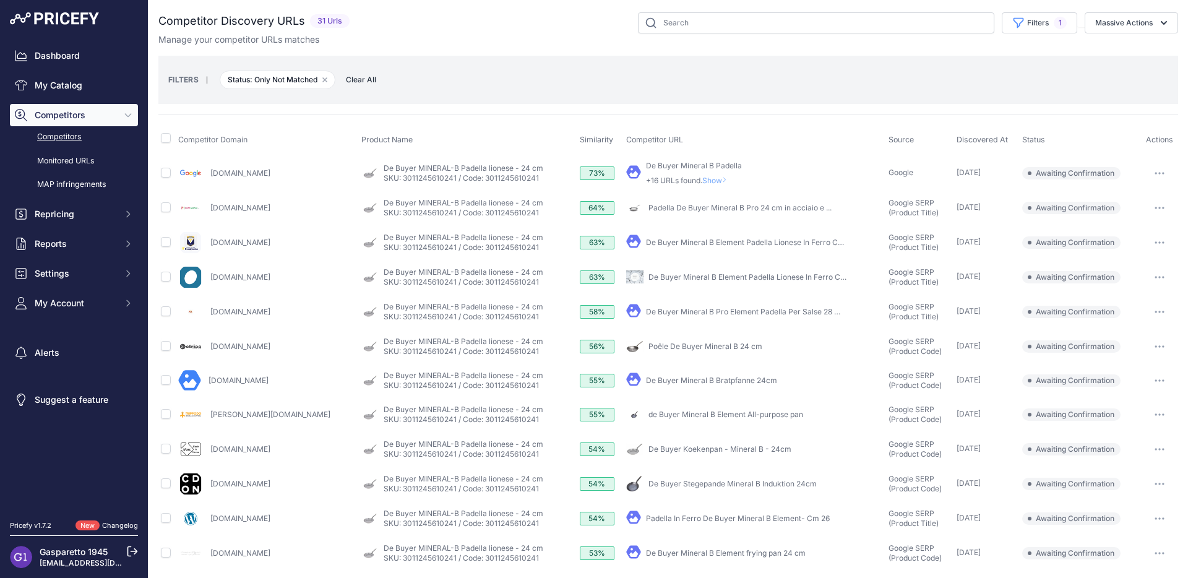
click at [773, 275] on link "De Buyer Mineral B Element Padella Lionese In Ferro Con ..." at bounding box center [752, 276] width 208 height 9
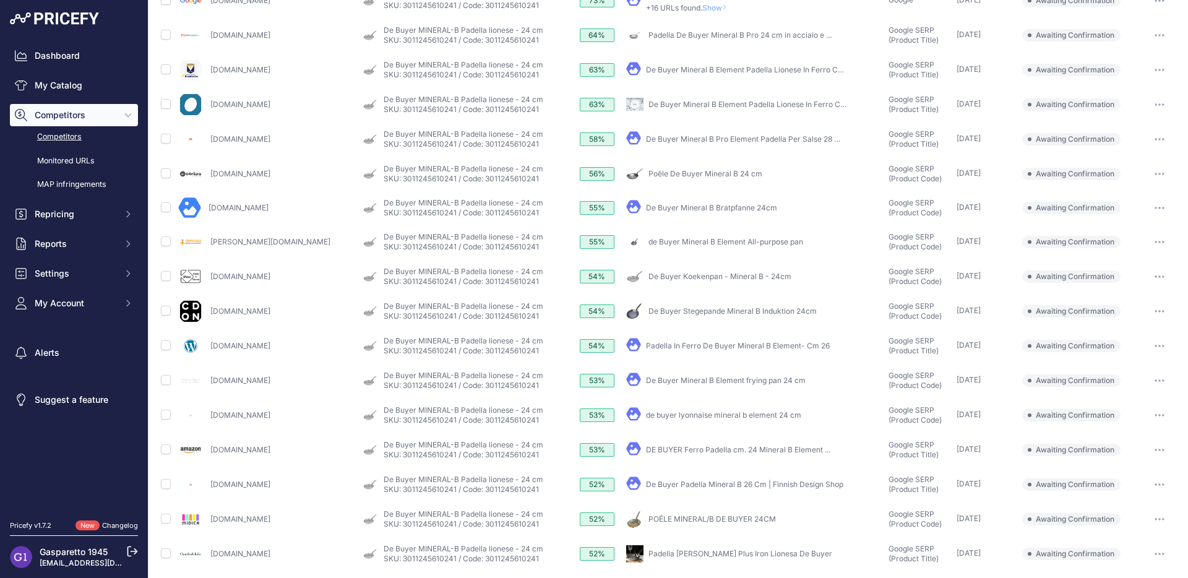
scroll to position [182, 0]
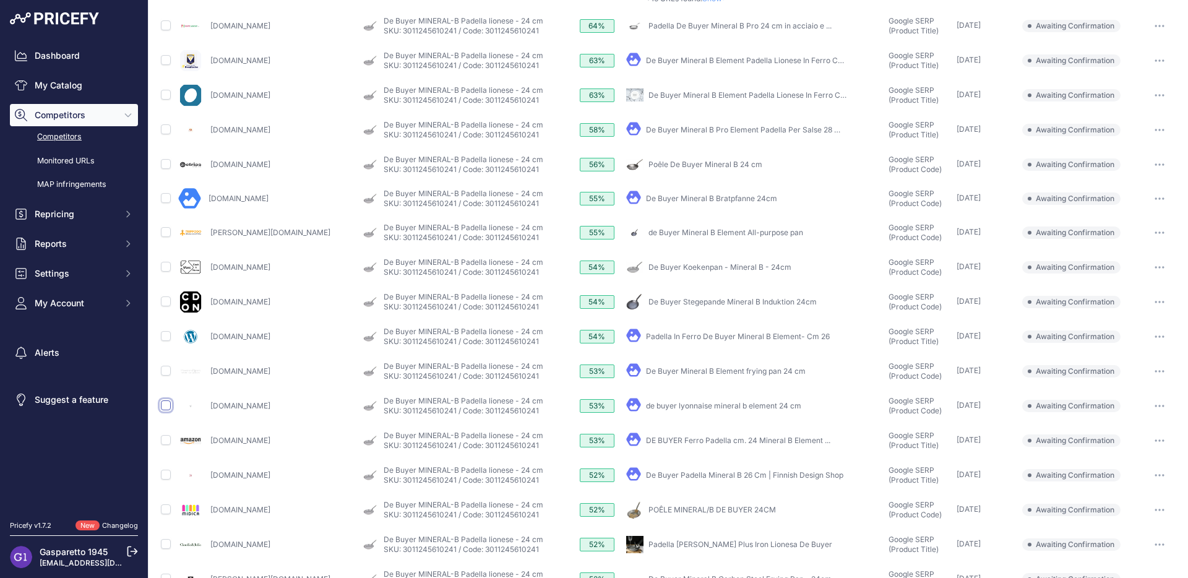
click at [165, 408] on input "checkbox" at bounding box center [166, 405] width 10 height 10
checkbox input "true"
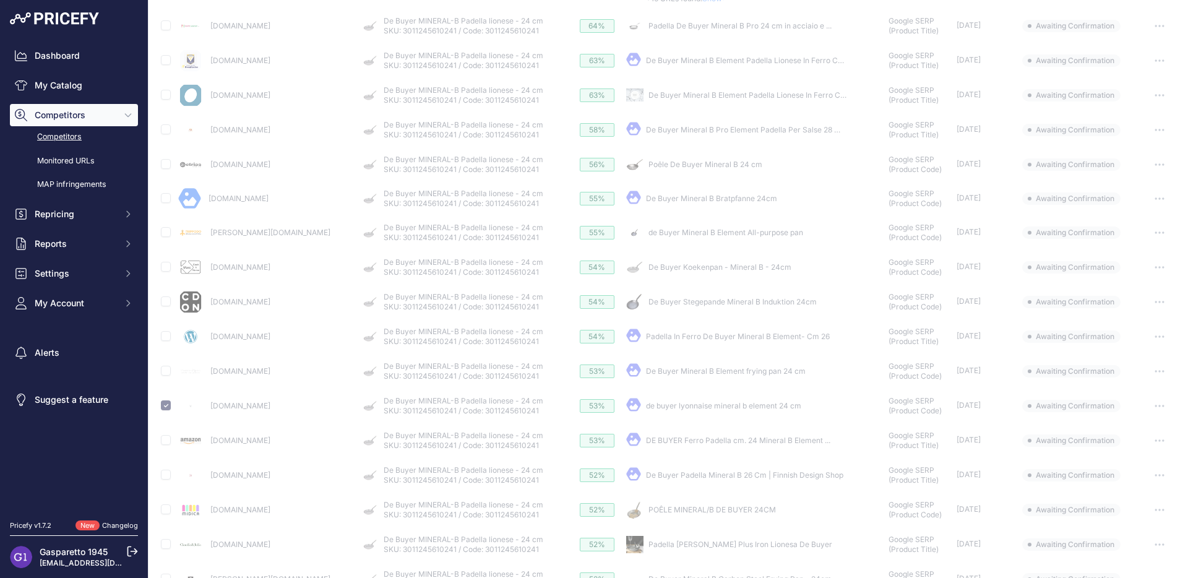
click at [164, 410] on td at bounding box center [166, 405] width 17 height 35
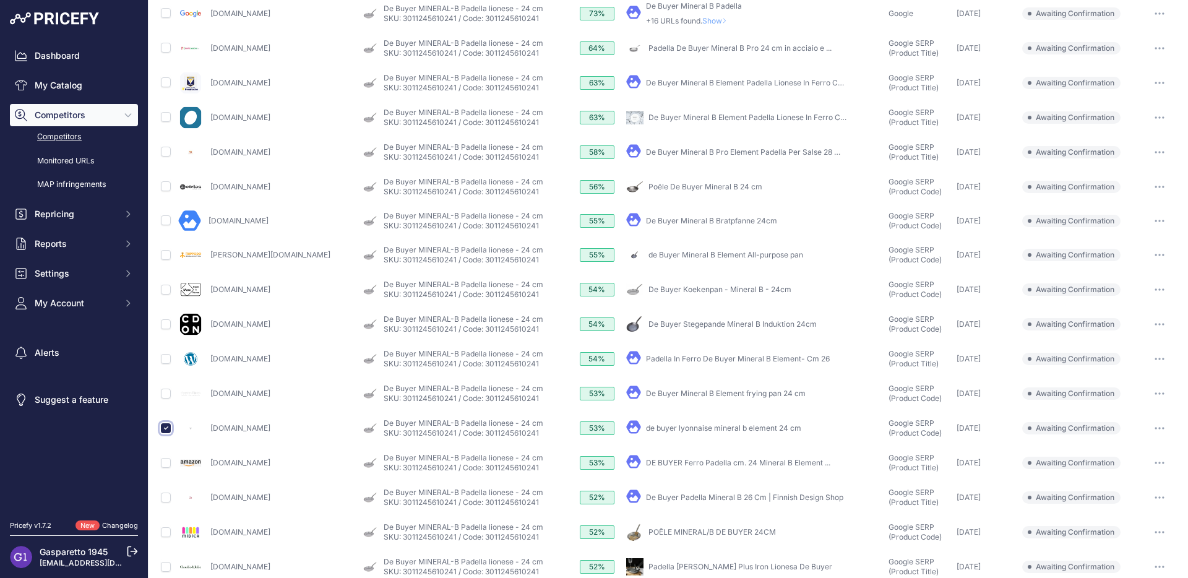
click at [167, 429] on input "checkbox" at bounding box center [166, 428] width 10 height 10
checkbox input "false"
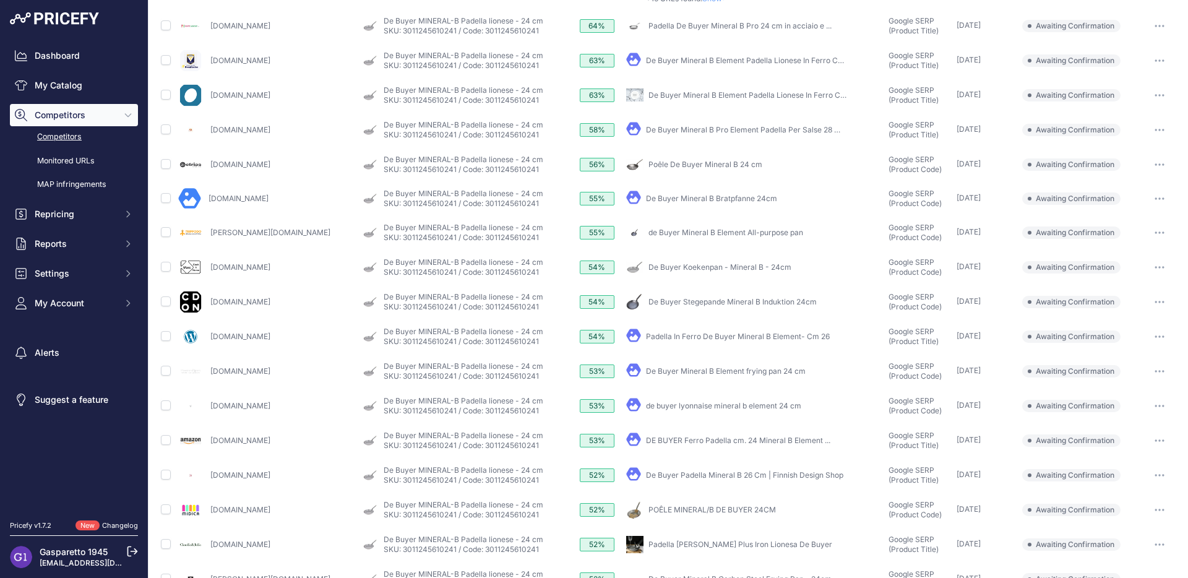
click at [1151, 478] on button "button" at bounding box center [1159, 474] width 25 height 17
click at [1154, 440] on icon "button" at bounding box center [1159, 440] width 10 height 2
click at [0, 0] on button "Confirm match" at bounding box center [0, 0] width 0 height 0
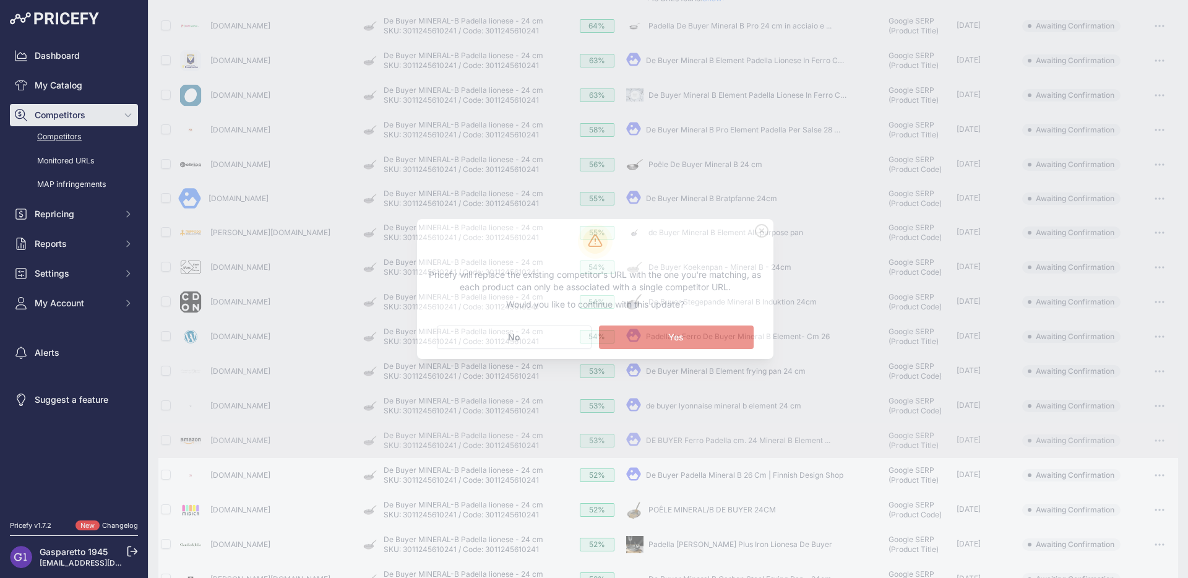
click at [672, 336] on span "Yes" at bounding box center [675, 337] width 15 height 12
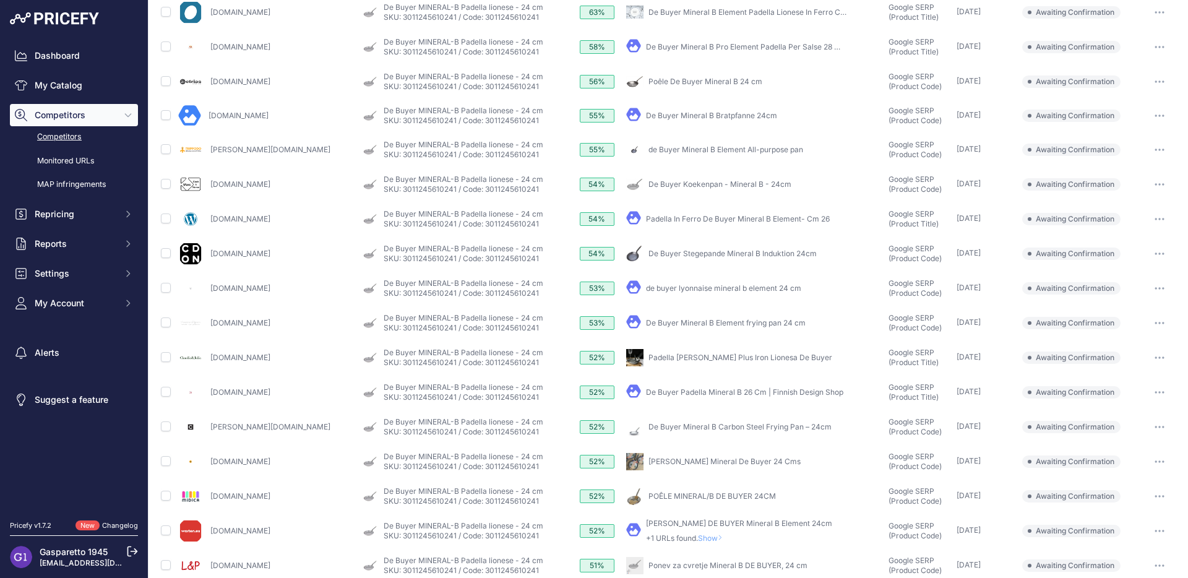
scroll to position [231, 0]
